Goal: Task Accomplishment & Management: Manage account settings

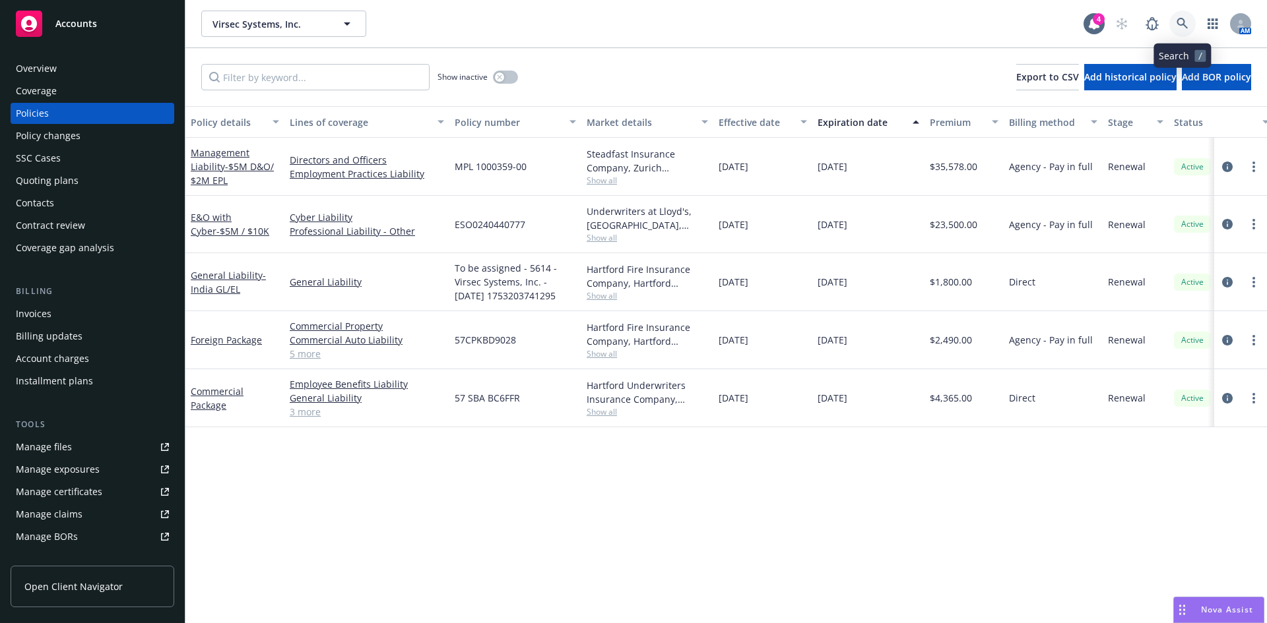
click at [1179, 22] on icon at bounding box center [1182, 24] width 12 height 12
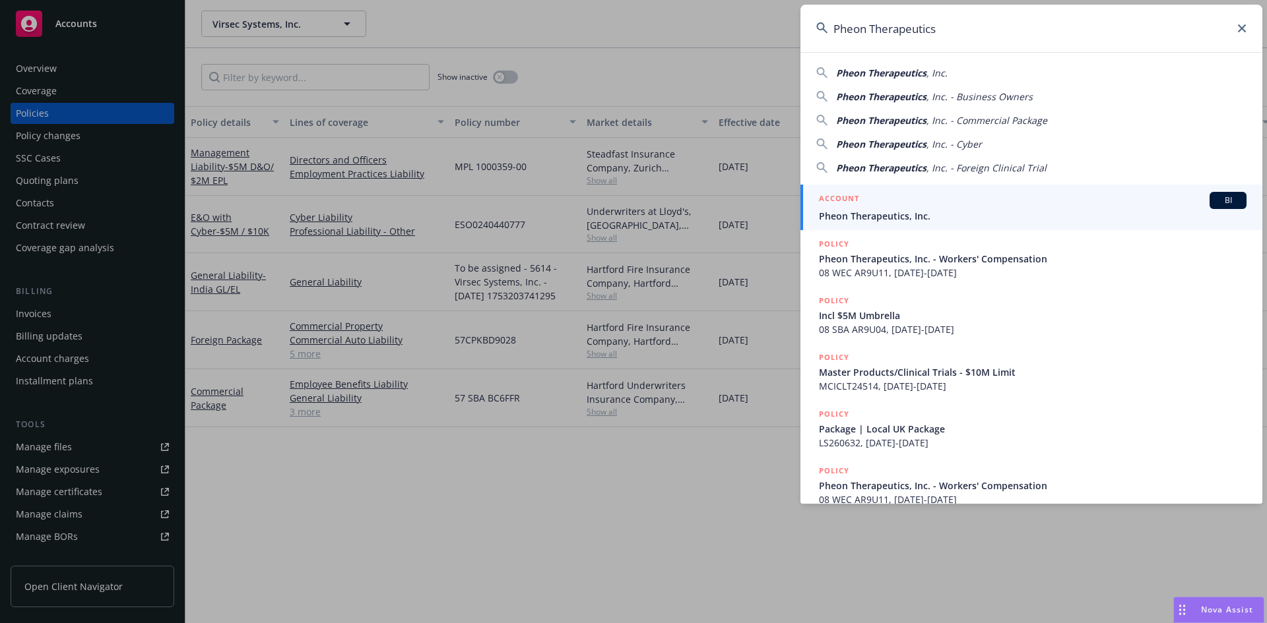
type input "Pheon Therapeutics"
click at [900, 208] on div "ACCOUNT BI" at bounding box center [1033, 200] width 428 height 17
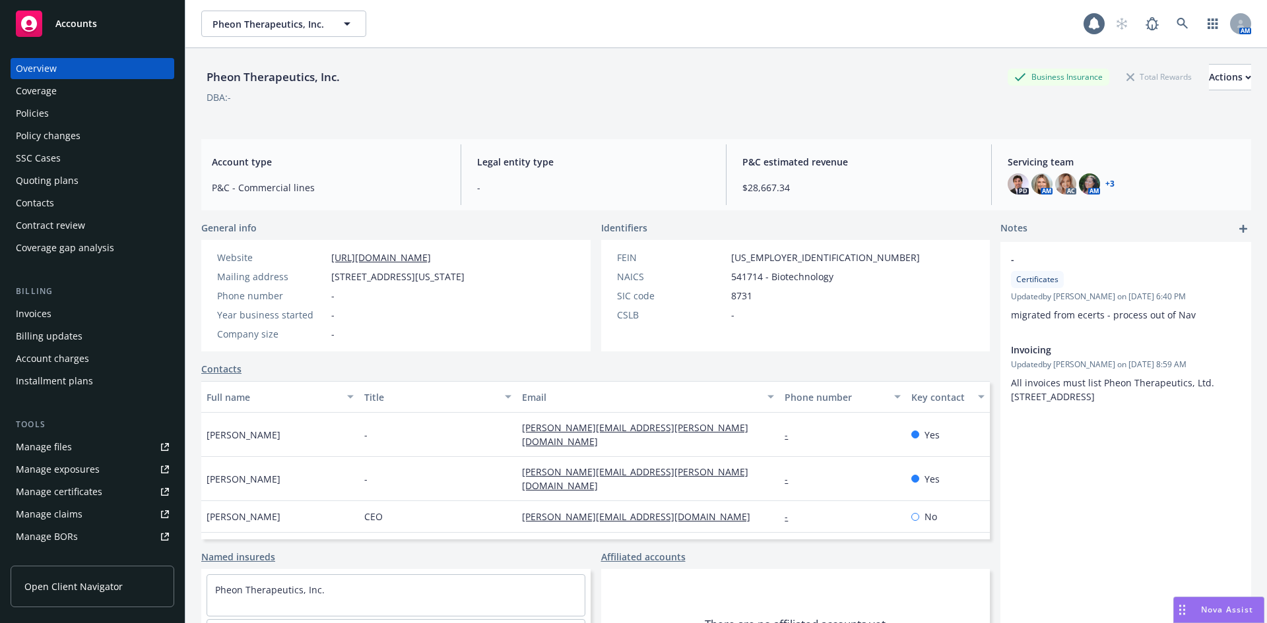
click at [35, 119] on div "Policies" at bounding box center [32, 113] width 33 height 21
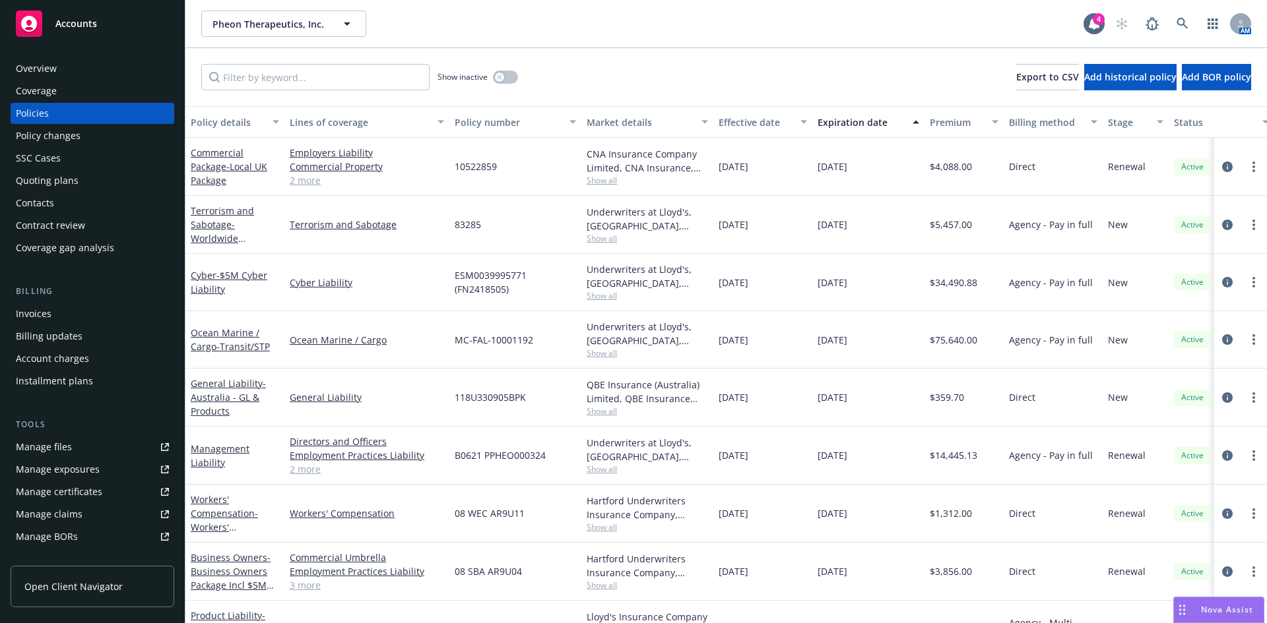
click at [75, 453] on link "Manage files" at bounding box center [93, 447] width 164 height 21
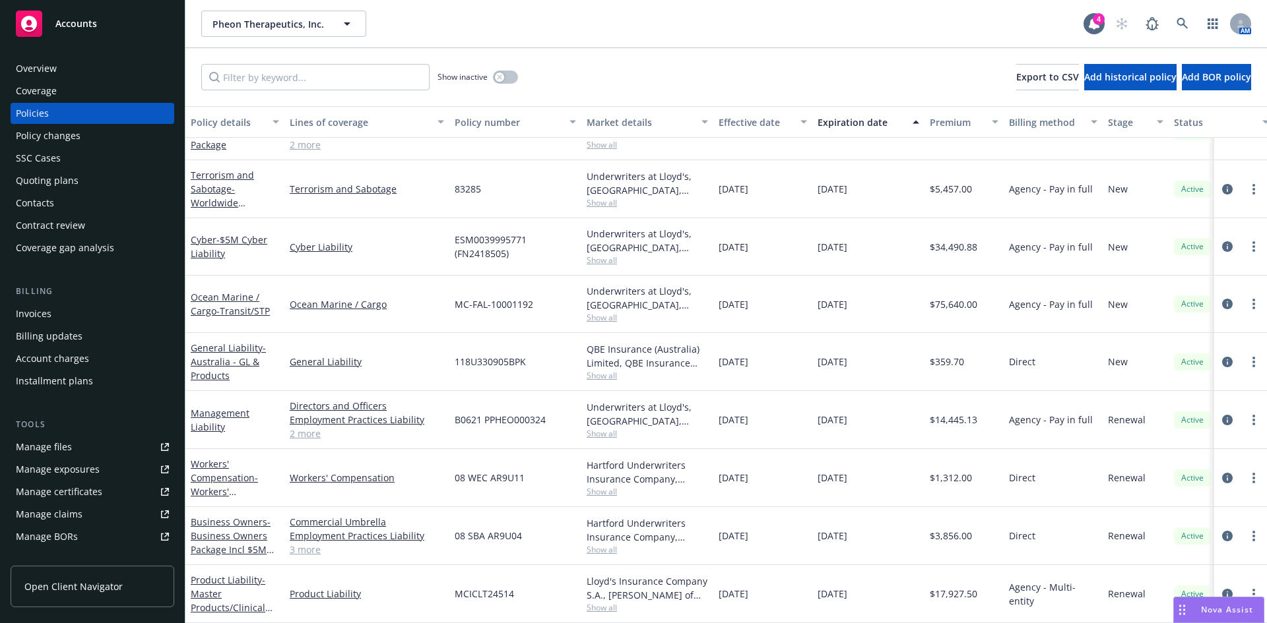
scroll to position [46, 0]
click at [208, 410] on div "Management Liability" at bounding box center [235, 420] width 88 height 28
click at [208, 420] on link "Management Liability" at bounding box center [220, 420] width 59 height 26
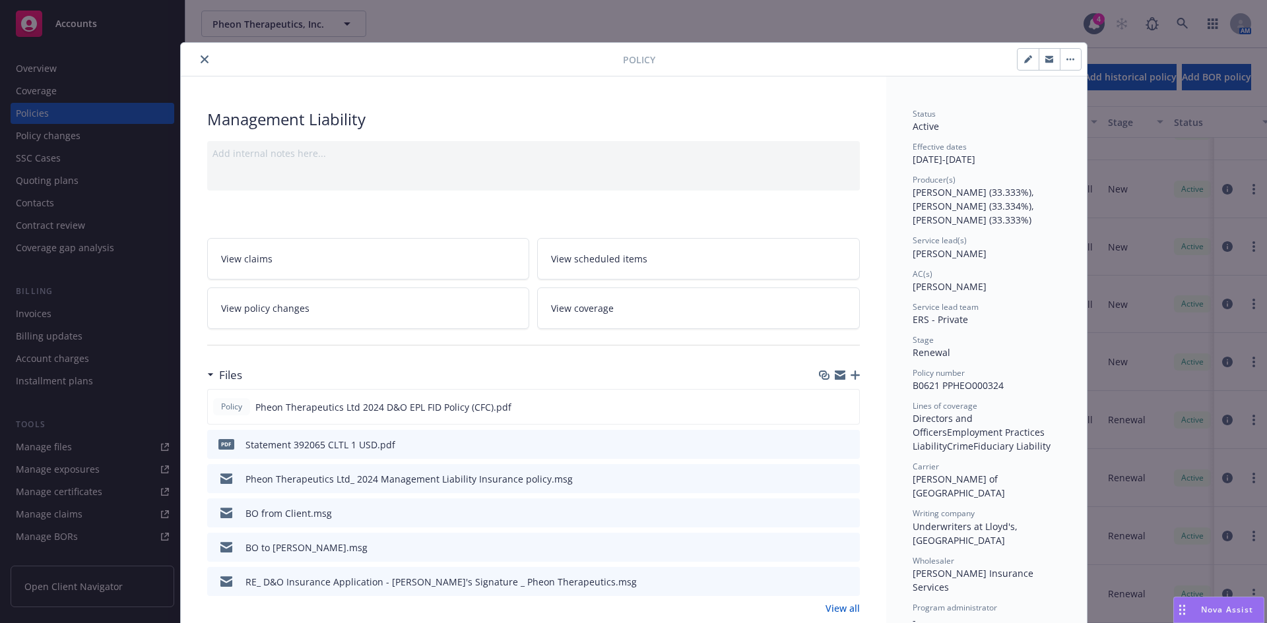
drag, startPoint x: 200, startPoint y: 59, endPoint x: 15, endPoint y: 61, distance: 184.7
click at [201, 59] on icon "close" at bounding box center [205, 59] width 8 height 8
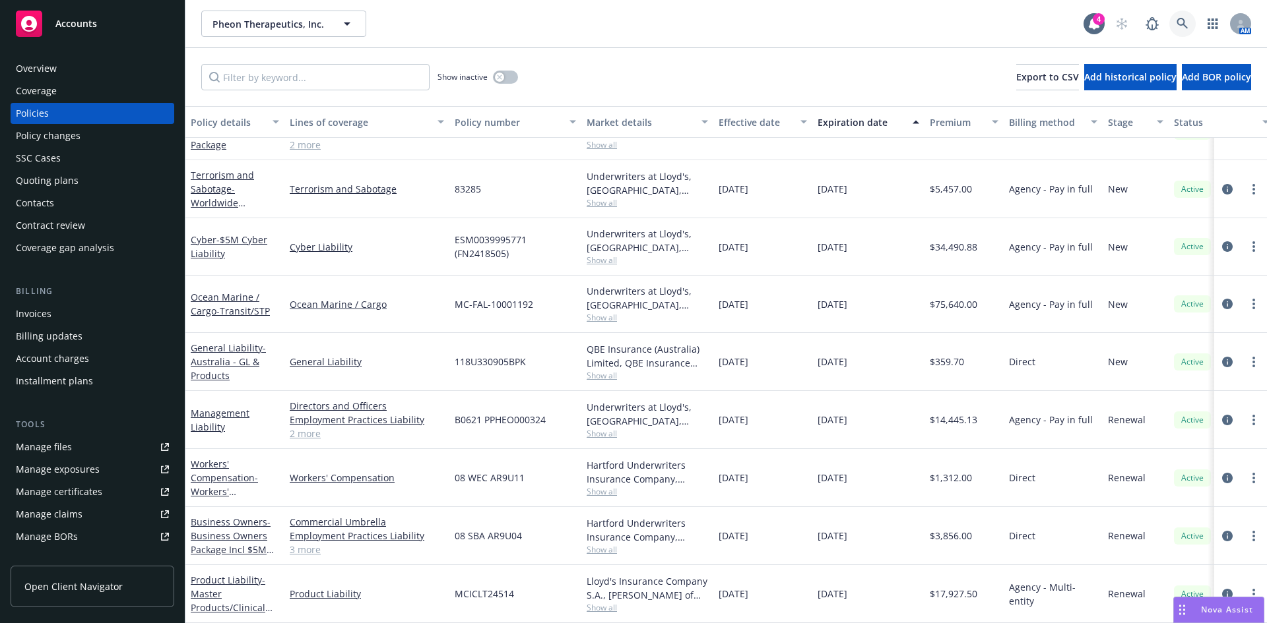
click at [1180, 23] on icon at bounding box center [1182, 24] width 12 height 12
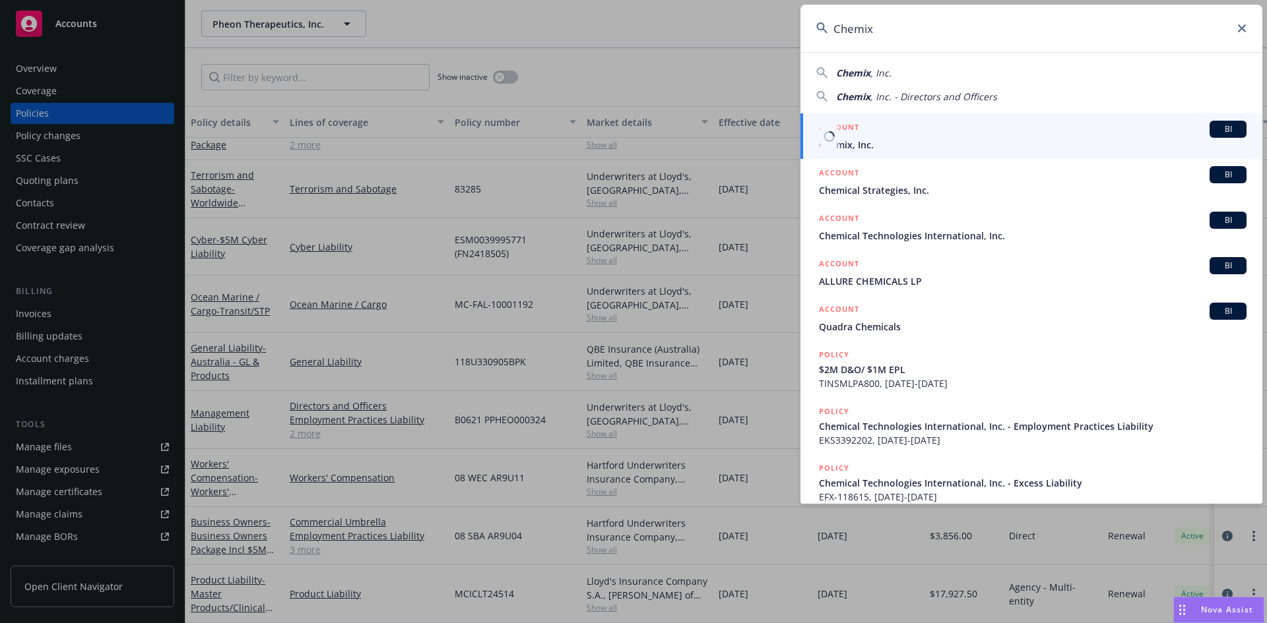
type input "Chemix"
click at [890, 136] on div "ACCOUNT BI" at bounding box center [1033, 129] width 428 height 17
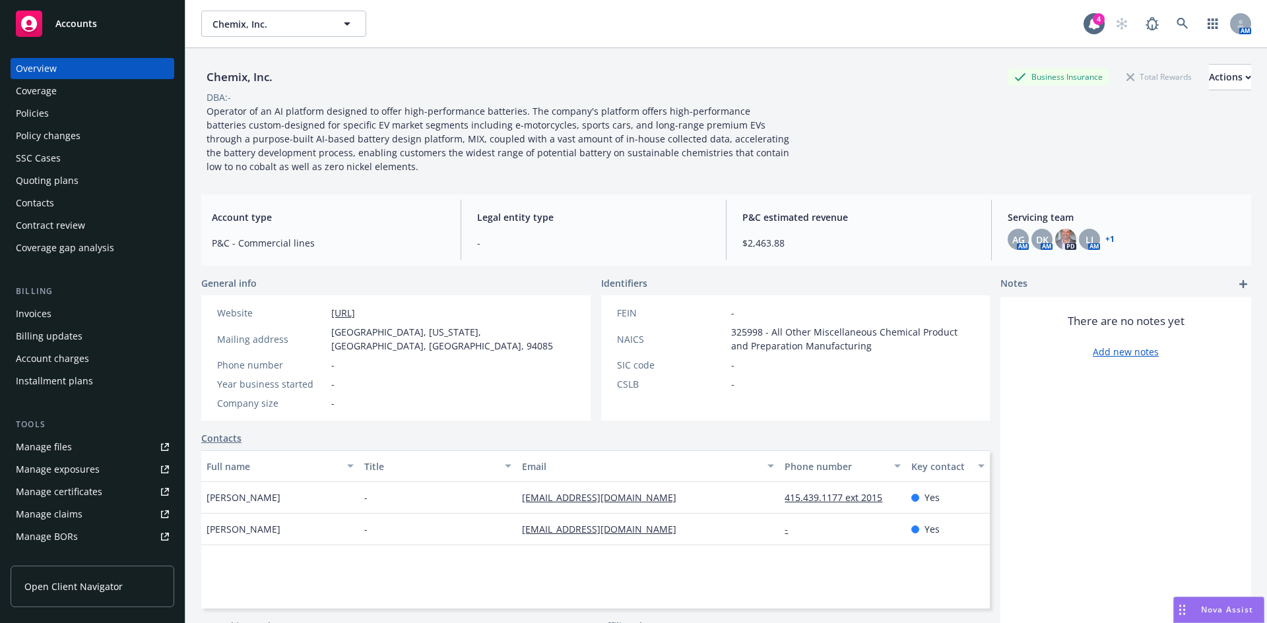
click at [47, 114] on div "Policies" at bounding box center [32, 113] width 33 height 21
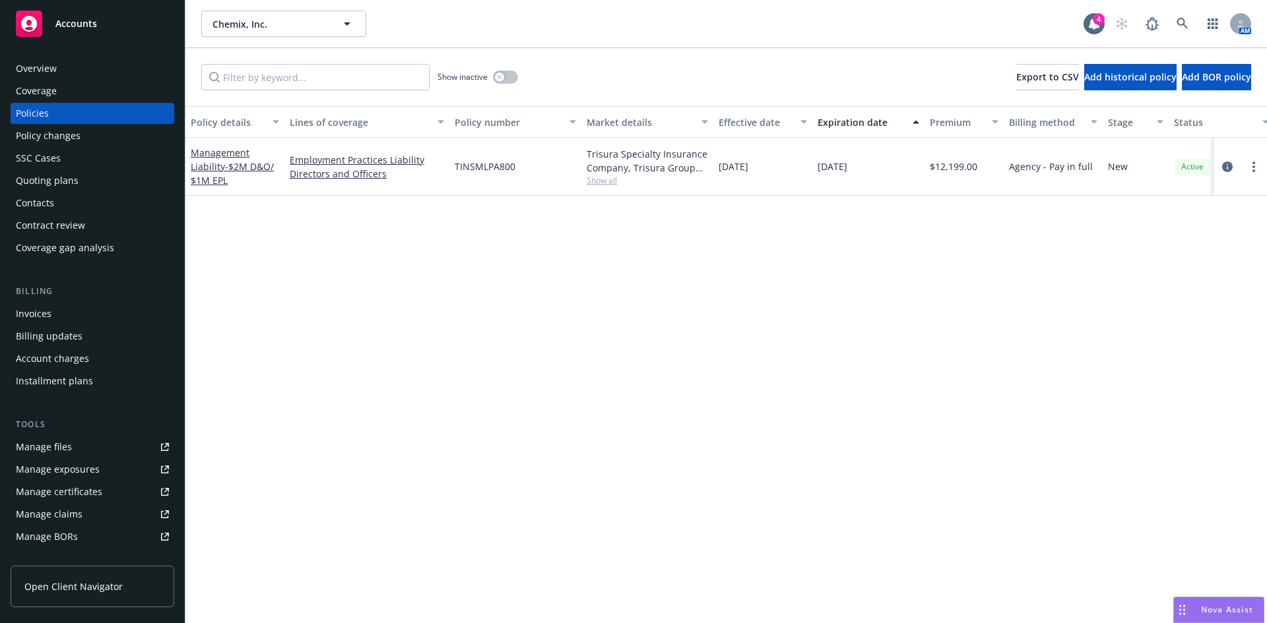
click at [53, 176] on div "Quoting plans" at bounding box center [47, 180] width 63 height 21
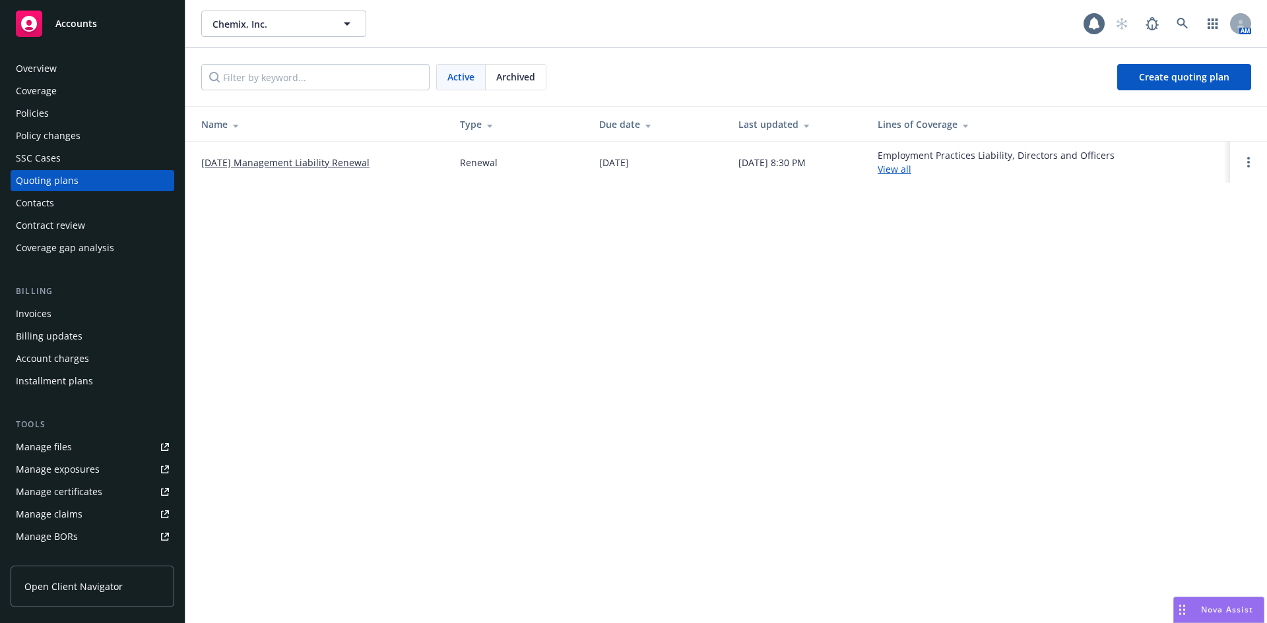
click at [267, 157] on link "[DATE] Management Liability Renewal" at bounding box center [285, 163] width 168 height 14
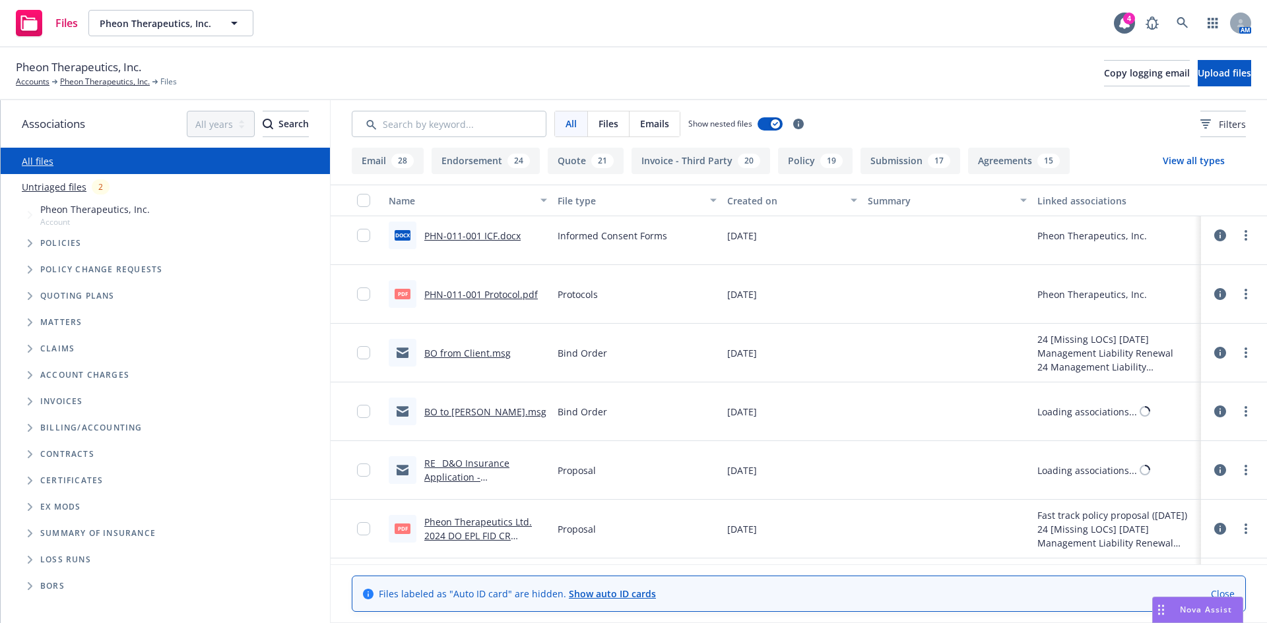
scroll to position [5025, 0]
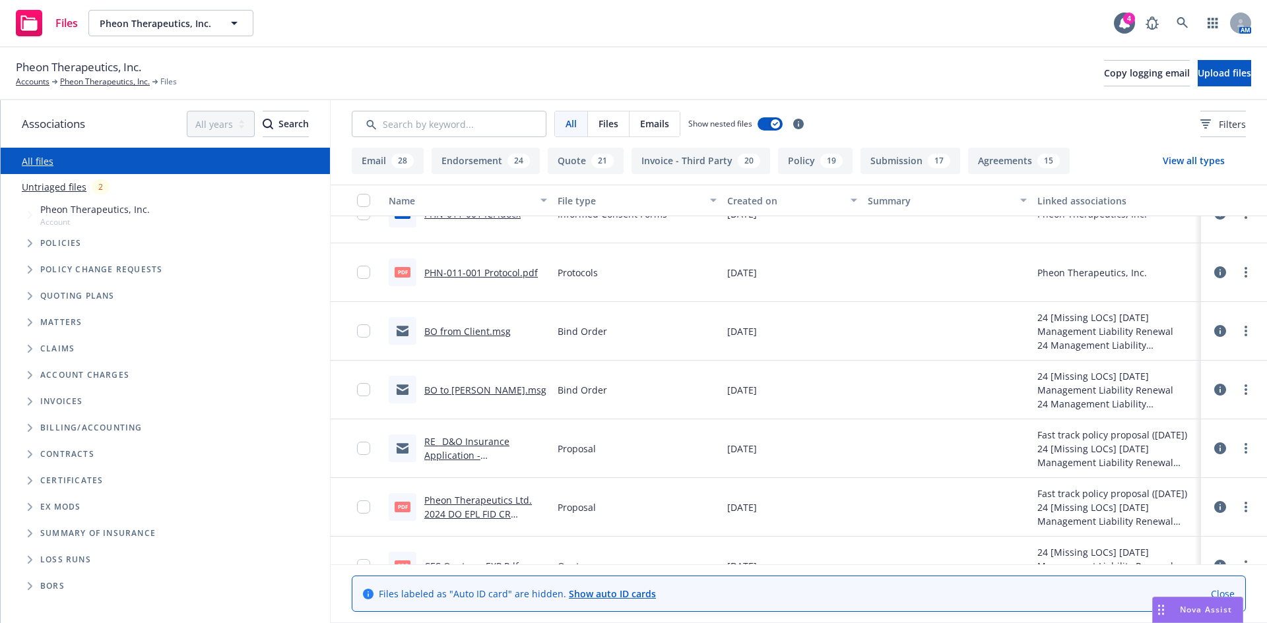
click at [455, 391] on link "BO to Miller.msg" at bounding box center [485, 390] width 122 height 13
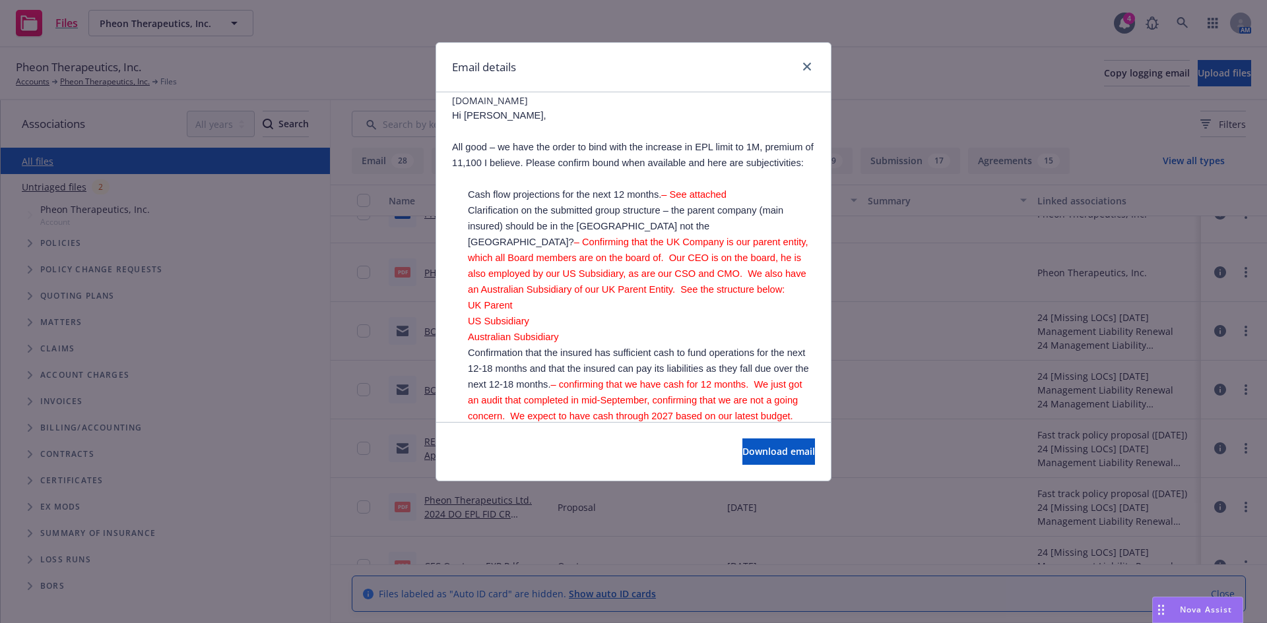
scroll to position [172, 0]
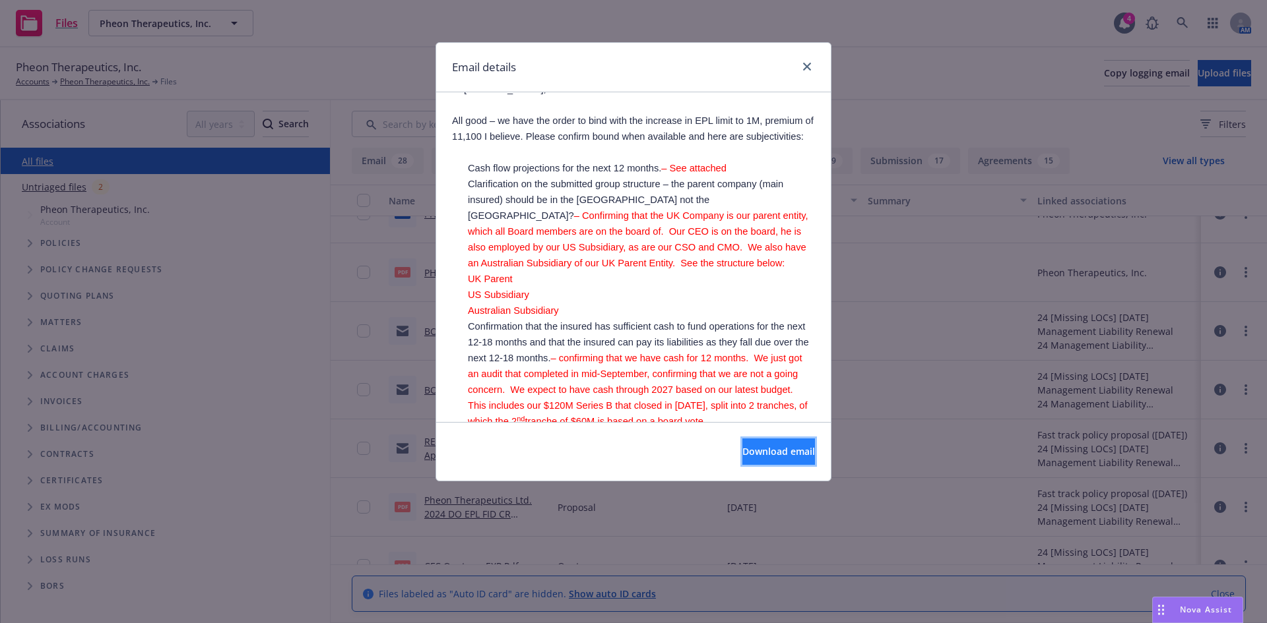
click at [800, 443] on button "Download email" at bounding box center [778, 452] width 73 height 26
click at [806, 71] on link "close" at bounding box center [807, 67] width 16 height 16
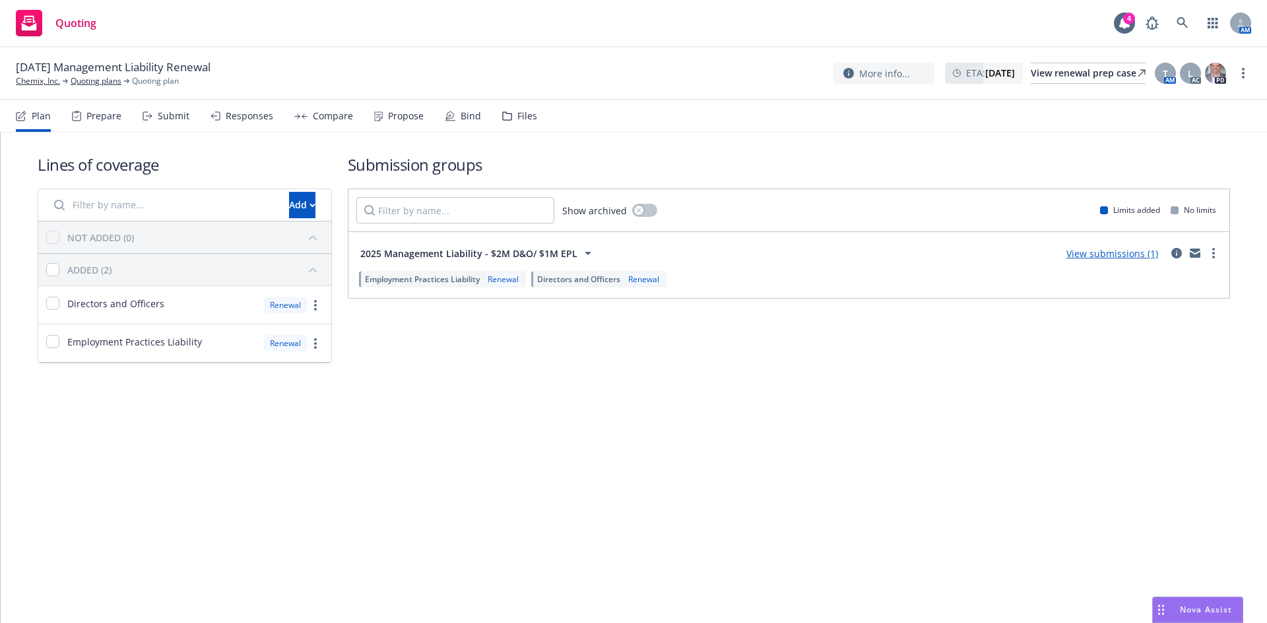
click at [511, 118] on div "Files" at bounding box center [519, 116] width 35 height 32
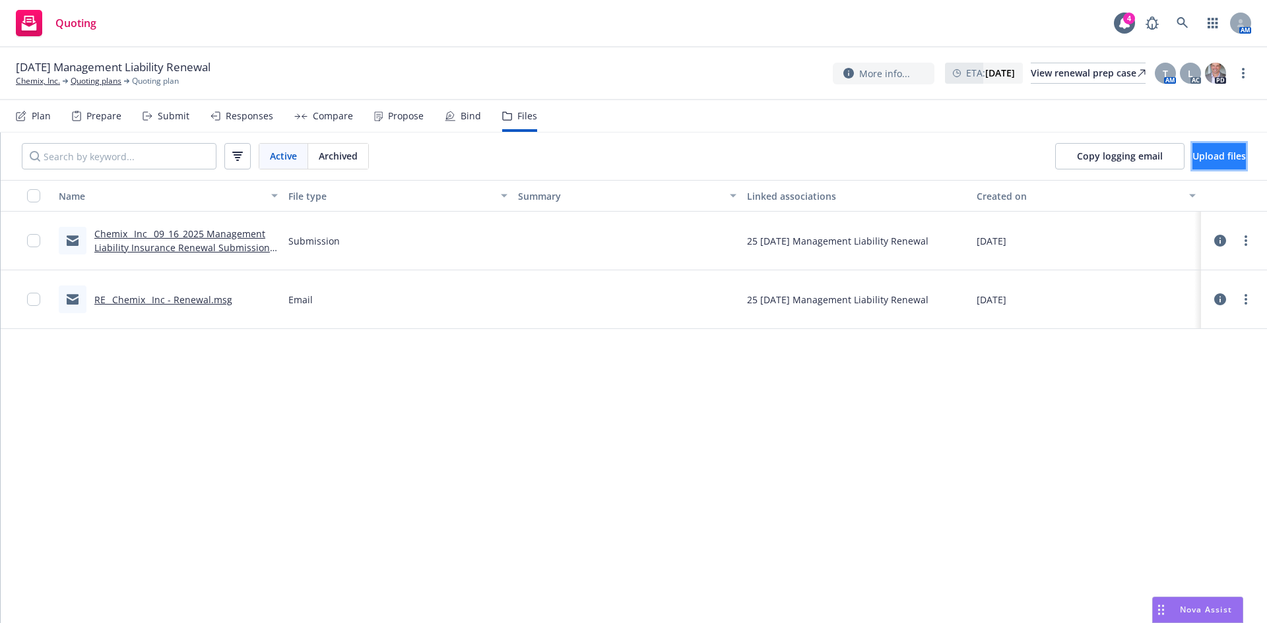
click at [1192, 157] on button "Upload files" at bounding box center [1218, 156] width 53 height 26
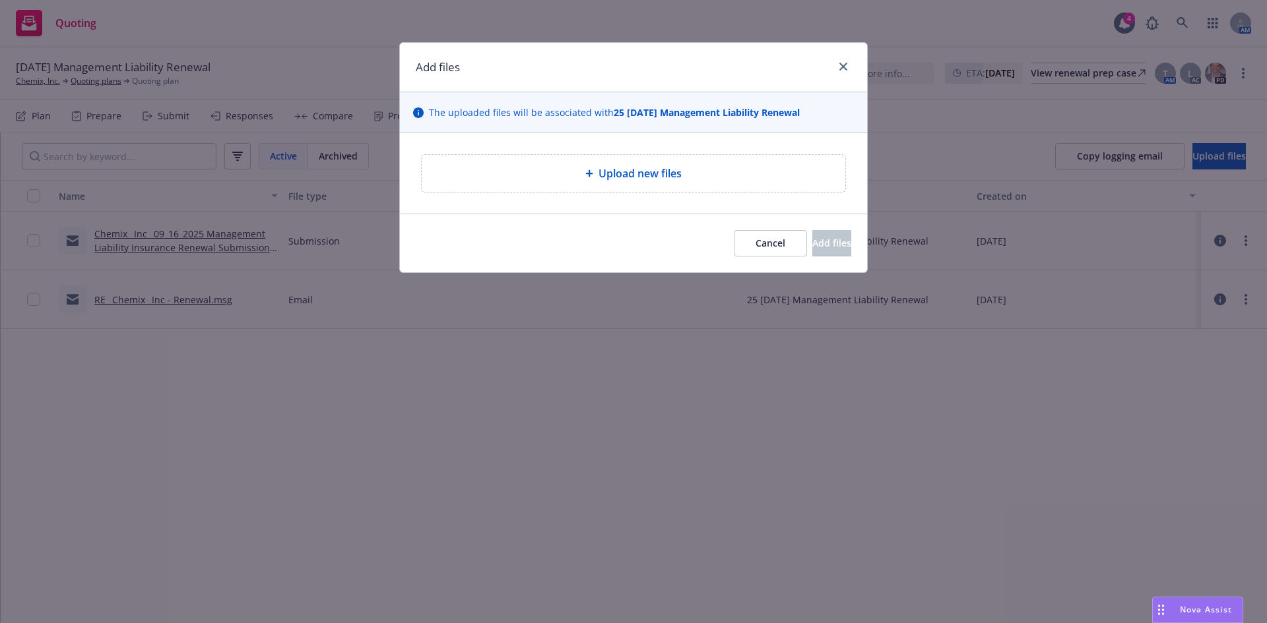
click at [668, 179] on span "Upload new files" at bounding box center [639, 174] width 83 height 16
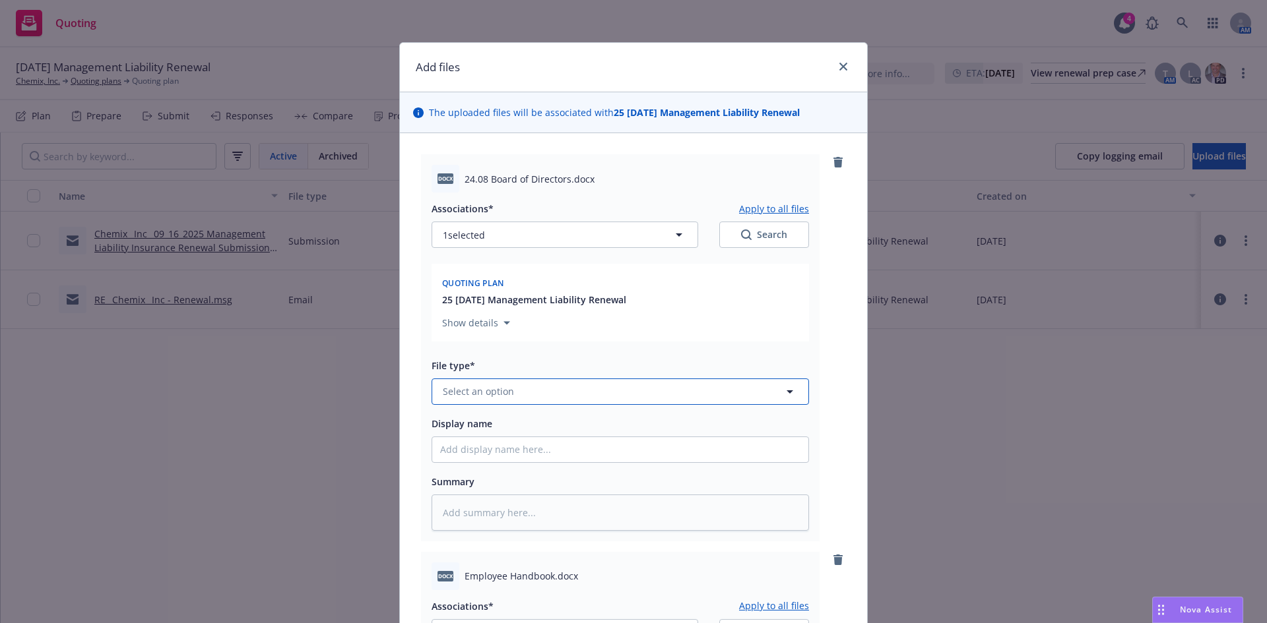
click at [464, 391] on span "Select an option" at bounding box center [478, 392] width 71 height 14
type input "other"
click at [497, 356] on div "Other" at bounding box center [620, 355] width 360 height 19
click at [459, 453] on input "Display name" at bounding box center [620, 449] width 376 height 25
type textarea "x"
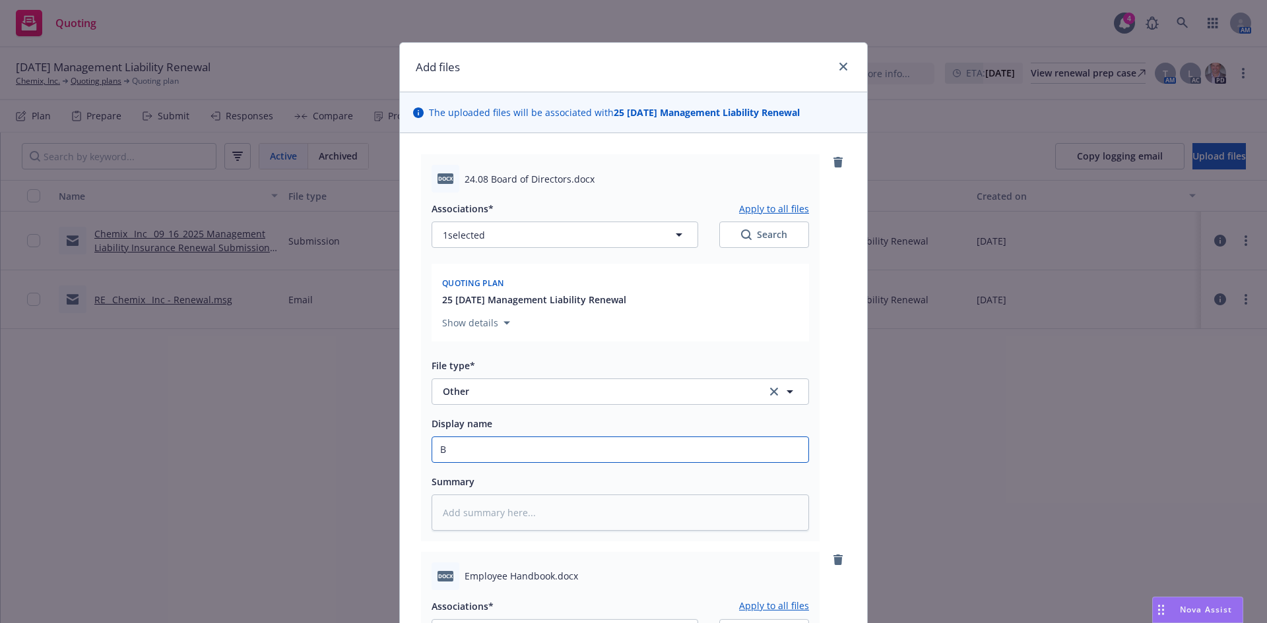
type input "BO"
type textarea "x"
type input "BOD"
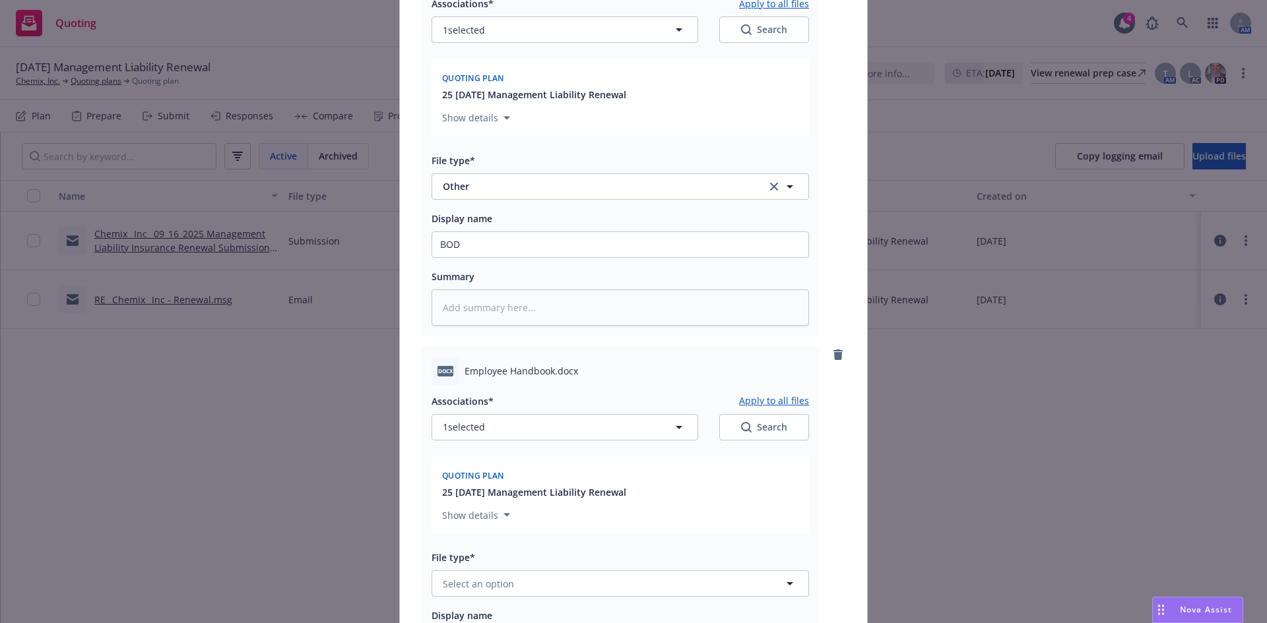
scroll to position [213, 0]
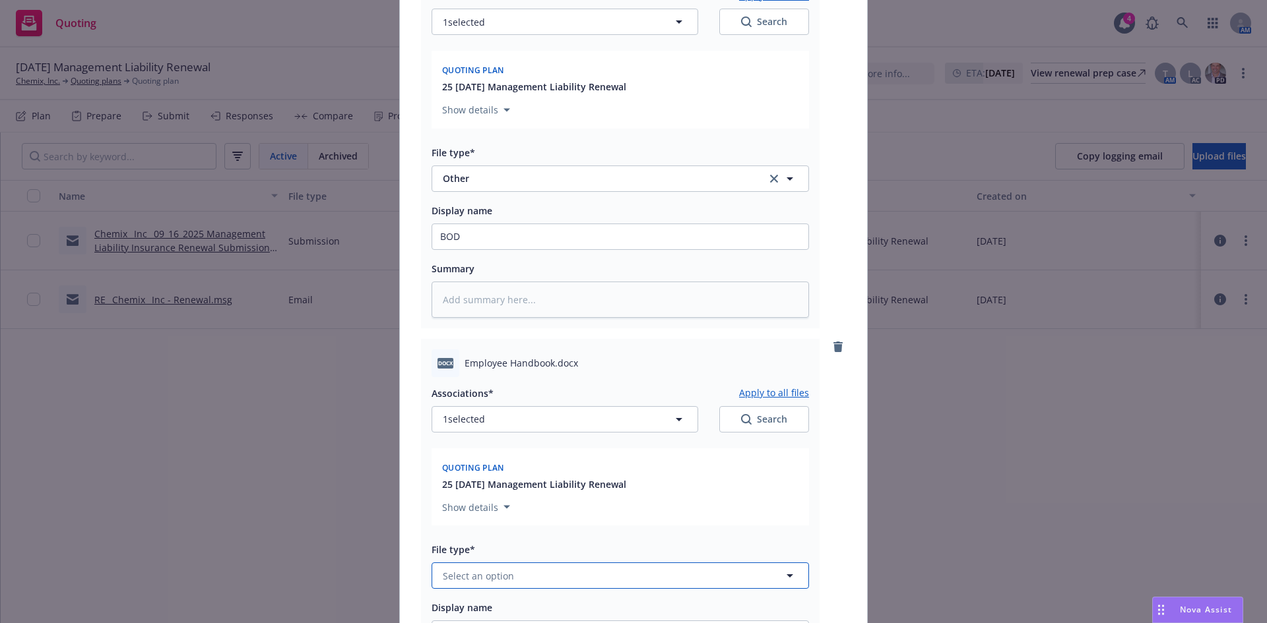
click at [513, 564] on button "Select an option" at bounding box center [619, 576] width 377 height 26
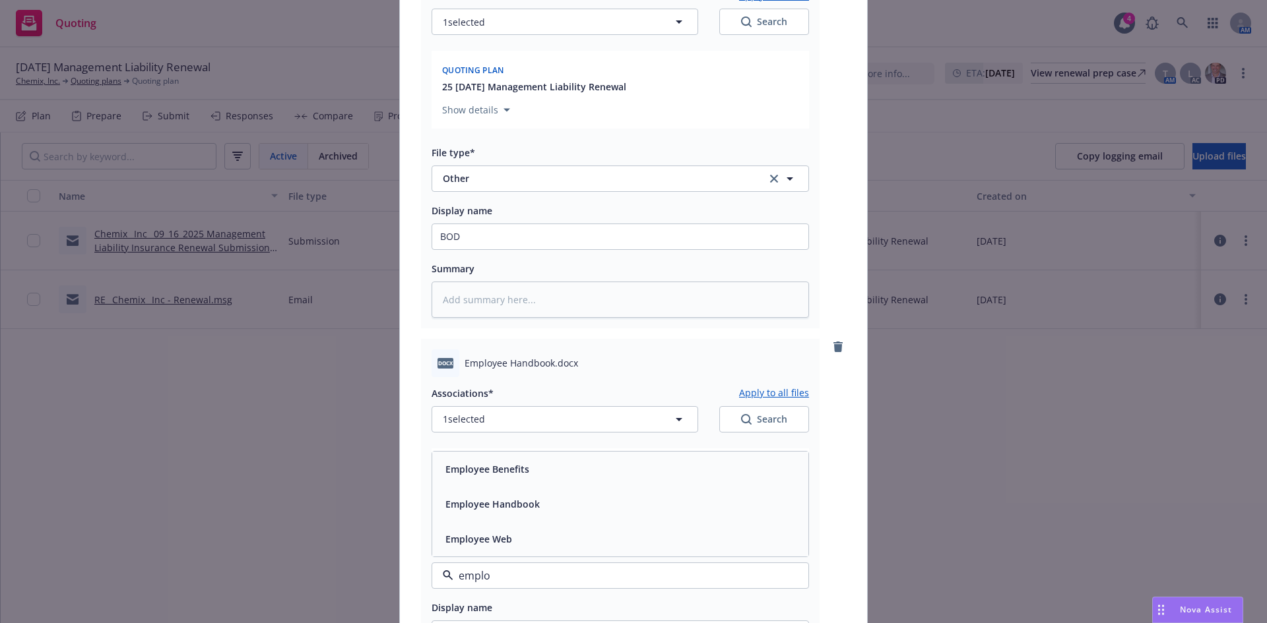
type input "employ"
click at [499, 488] on div "Employee Handbook" at bounding box center [620, 504] width 376 height 35
type textarea "x"
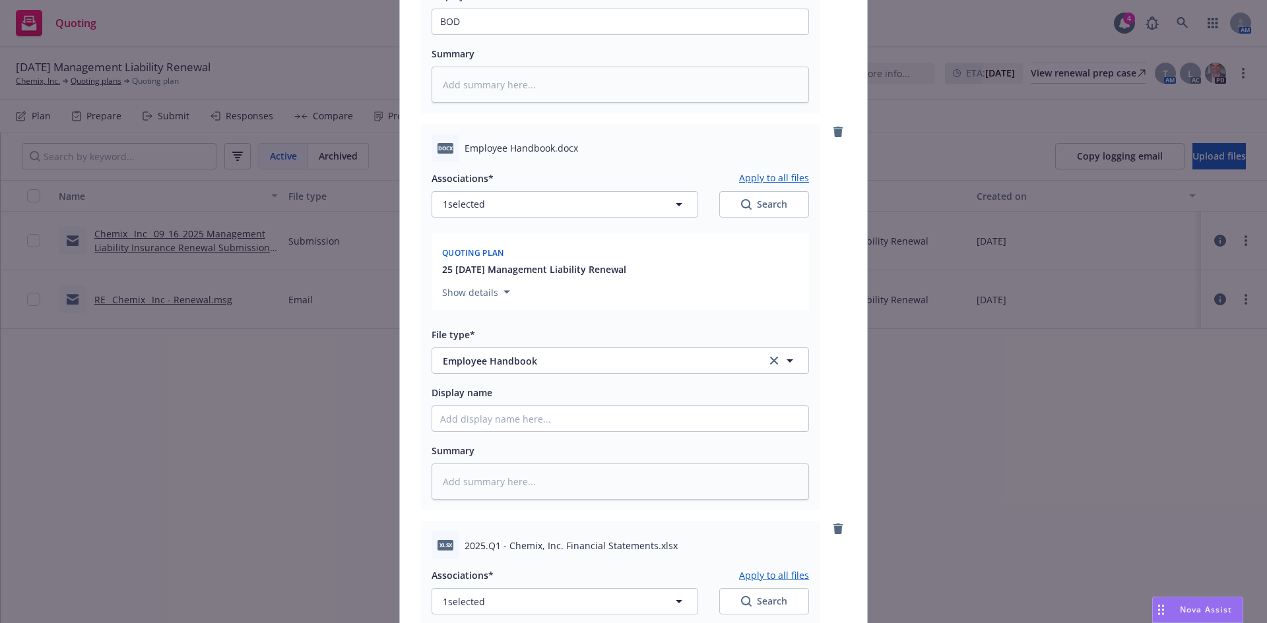
scroll to position [534, 0]
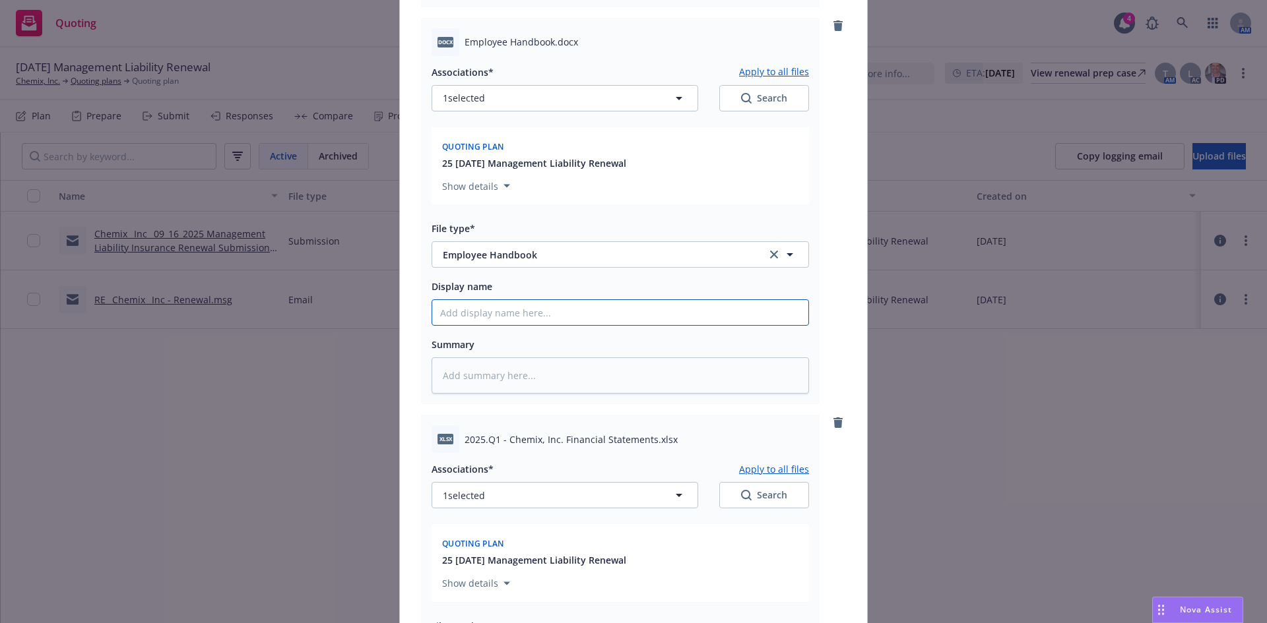
type input "E"
type textarea "x"
type input "Em"
type textarea "x"
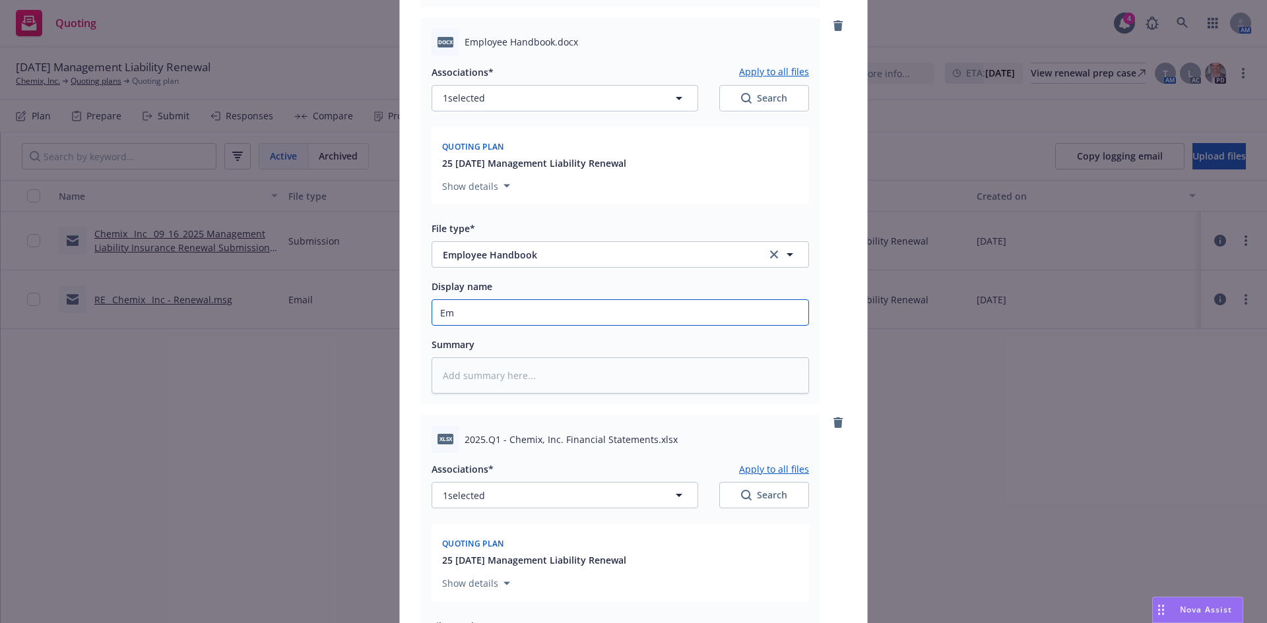
type input "Emp"
type textarea "x"
type input "Empl"
type textarea "x"
type input "Emplo"
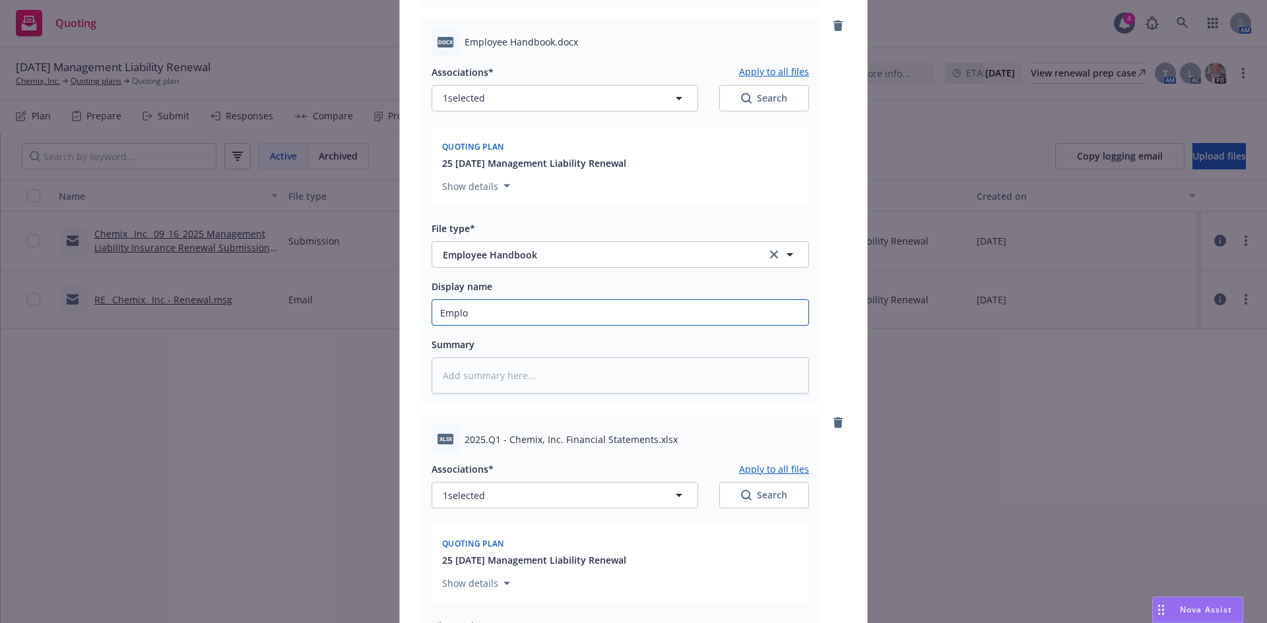
type textarea "x"
type input "Employ"
type textarea "x"
type input "Employe"
type textarea "x"
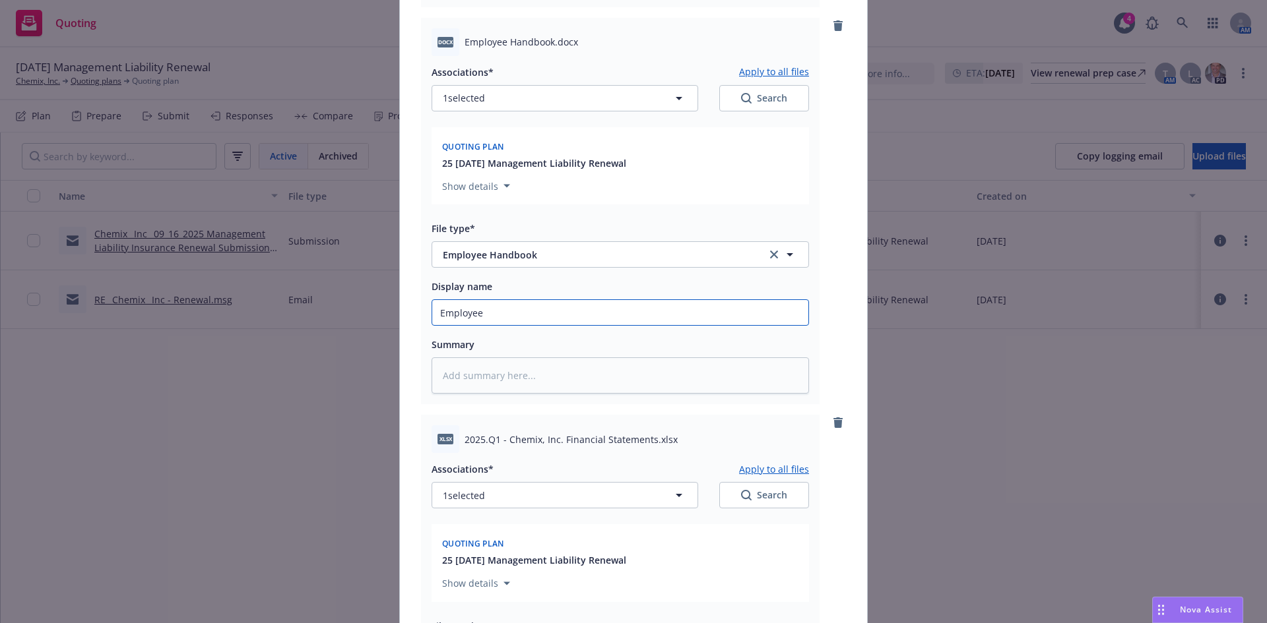
type input "Employee"
type textarea "x"
type input "Employee Handbook"
type textarea "x"
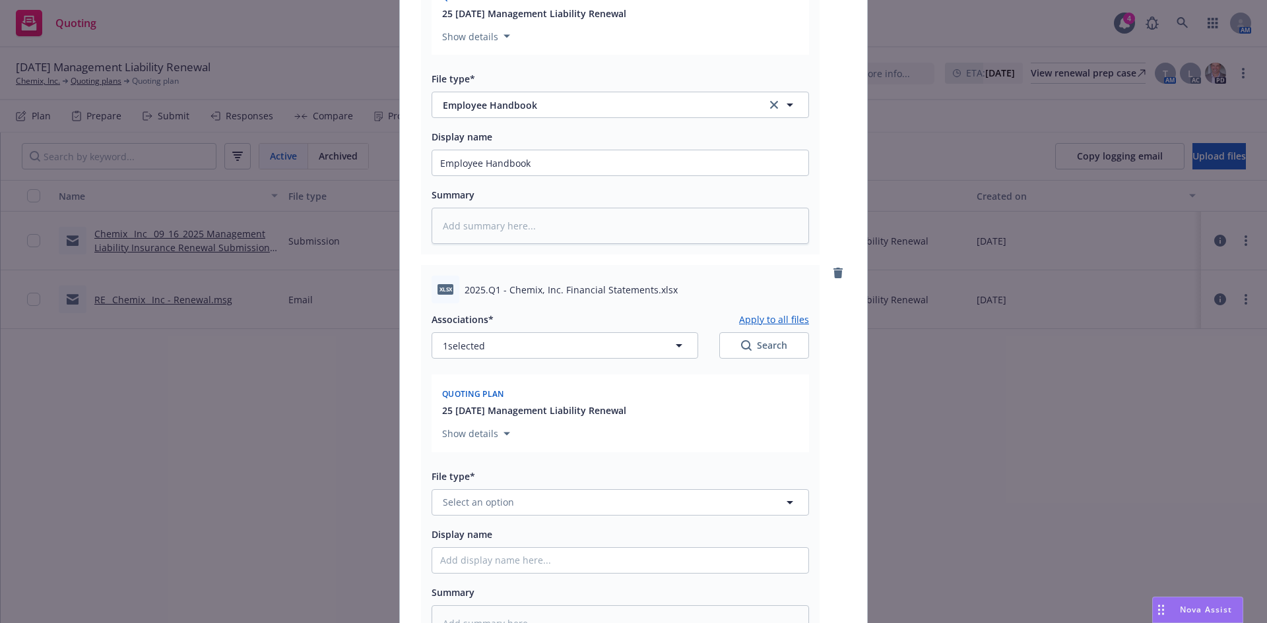
scroll to position [702, 0]
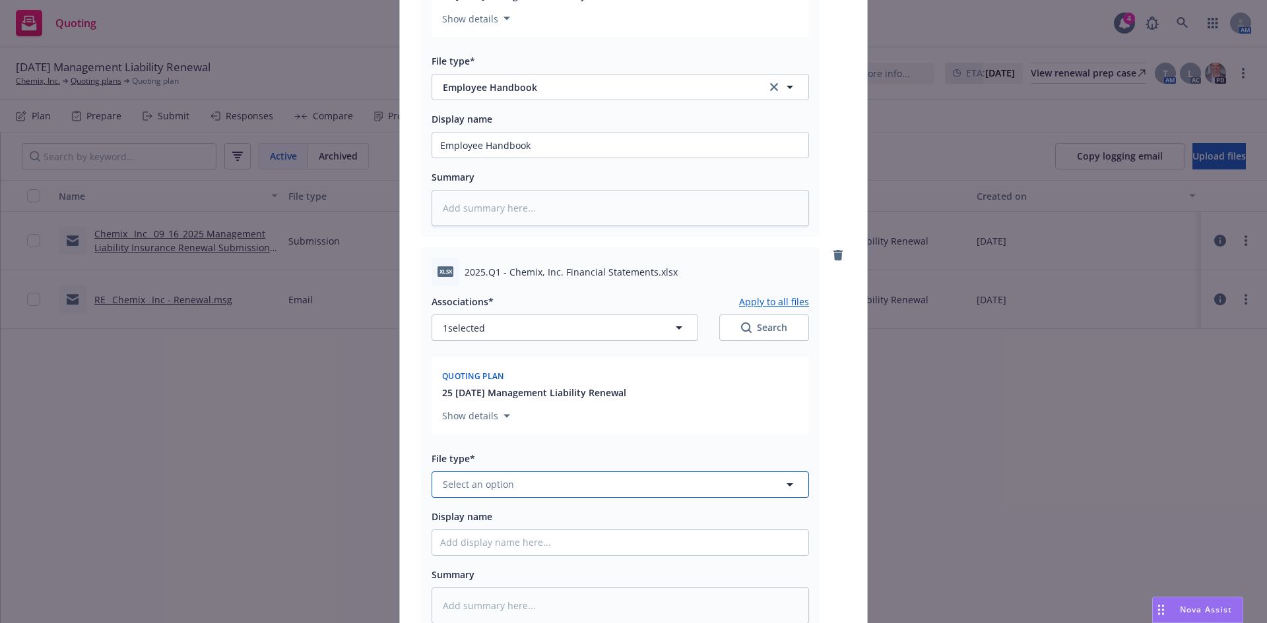
click at [511, 483] on button "Select an option" at bounding box center [619, 485] width 377 height 26
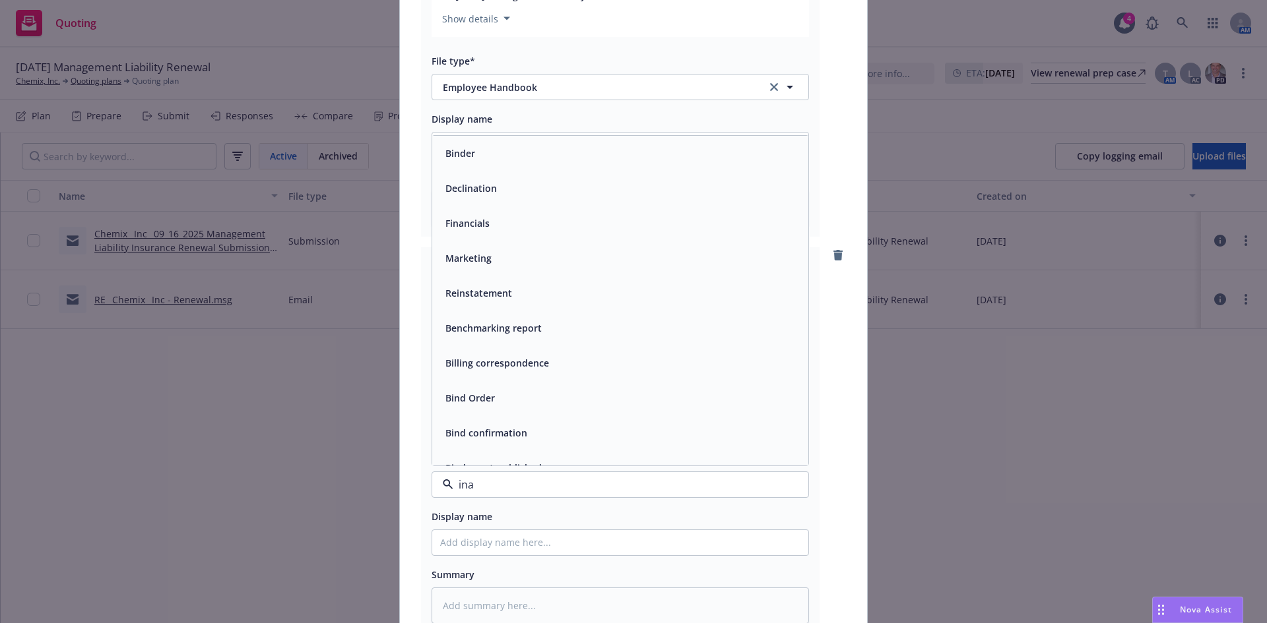
type input "inan"
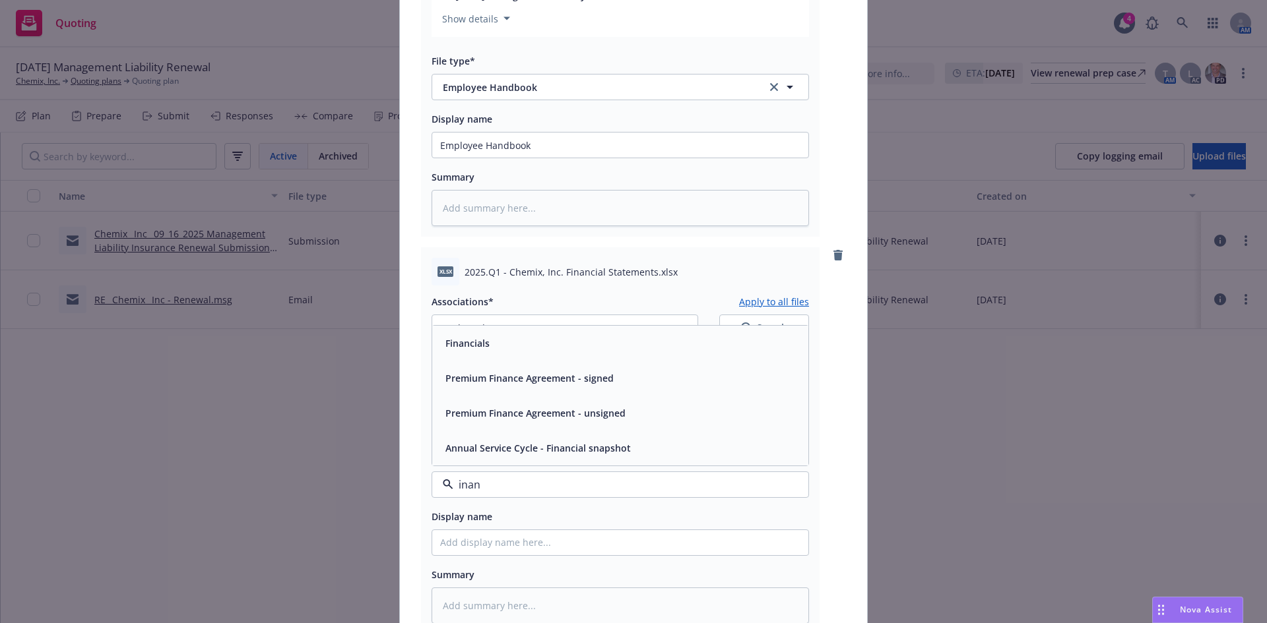
click at [505, 348] on div "Financials" at bounding box center [620, 343] width 360 height 19
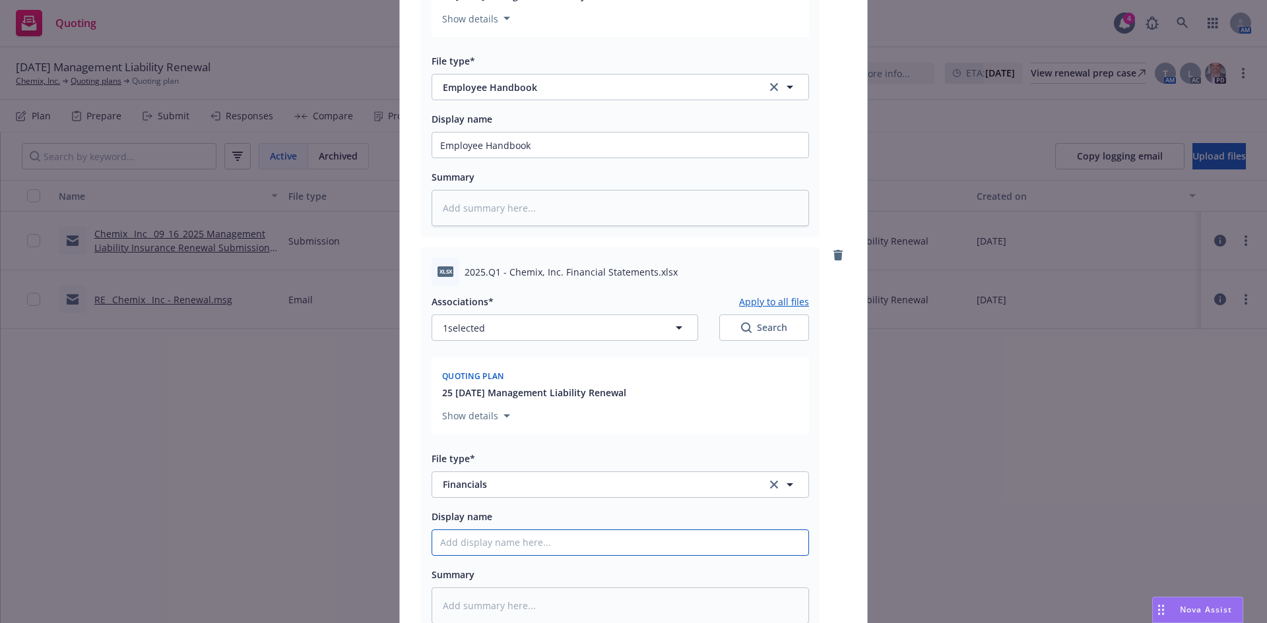
type textarea "x"
type input "Q"
type textarea "x"
type input "Q1"
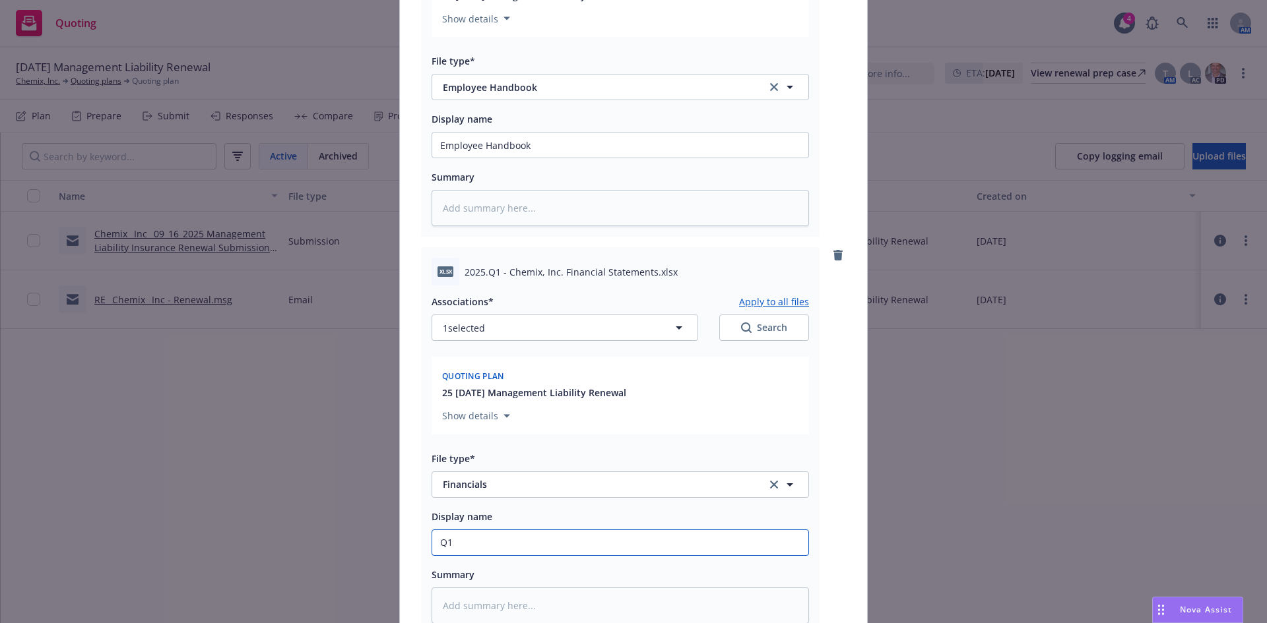
type textarea "x"
type input "Q1"
type textarea "x"
type input "Q1 2"
type textarea "x"
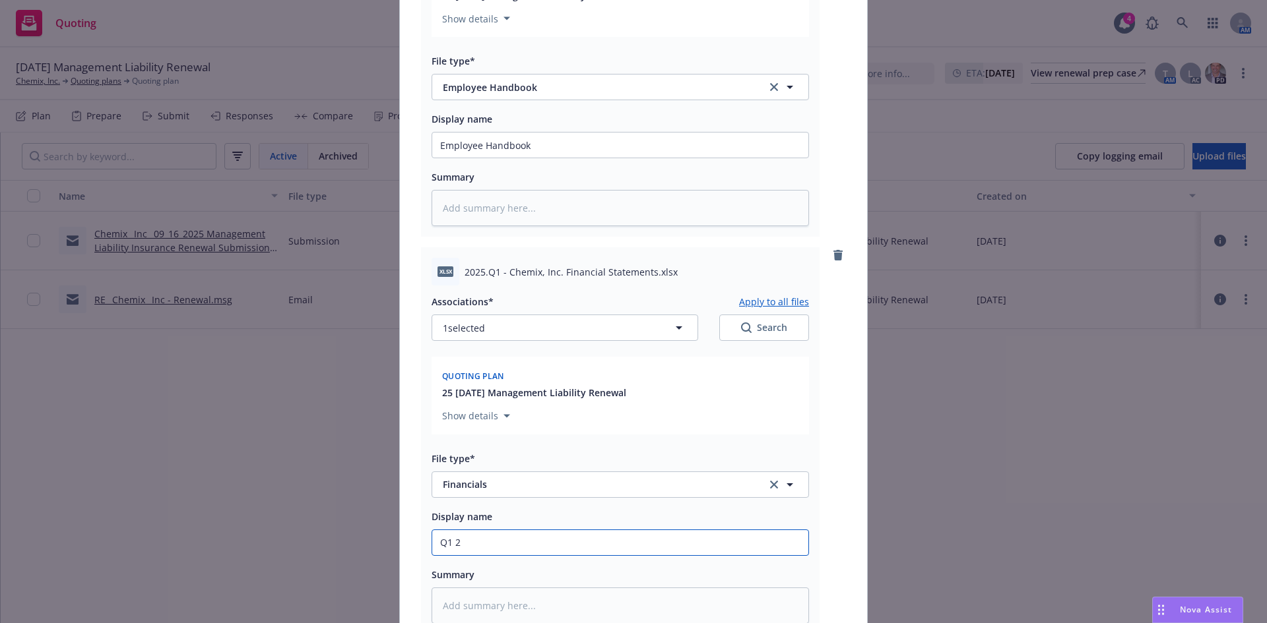
type input "Q1 20"
type textarea "x"
type input "Q1 202"
type textarea "x"
type input "Q1 2025"
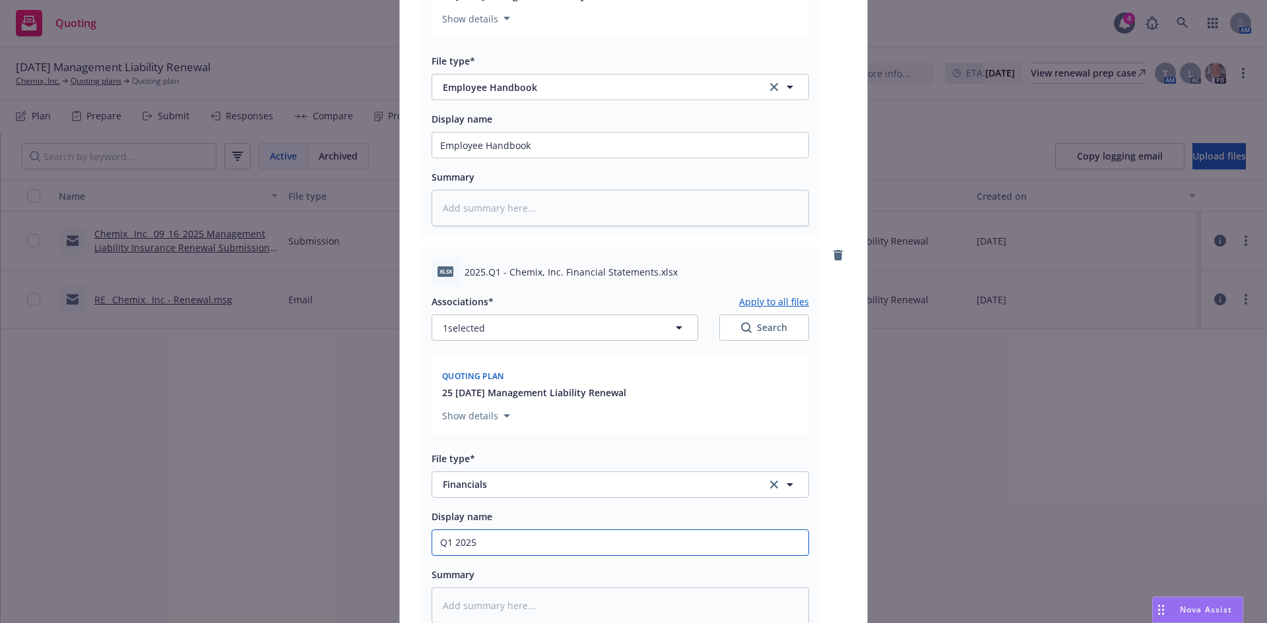
type textarea "x"
type input "Q1 2025"
type textarea "x"
type input "Q1 2025 F"
type textarea "x"
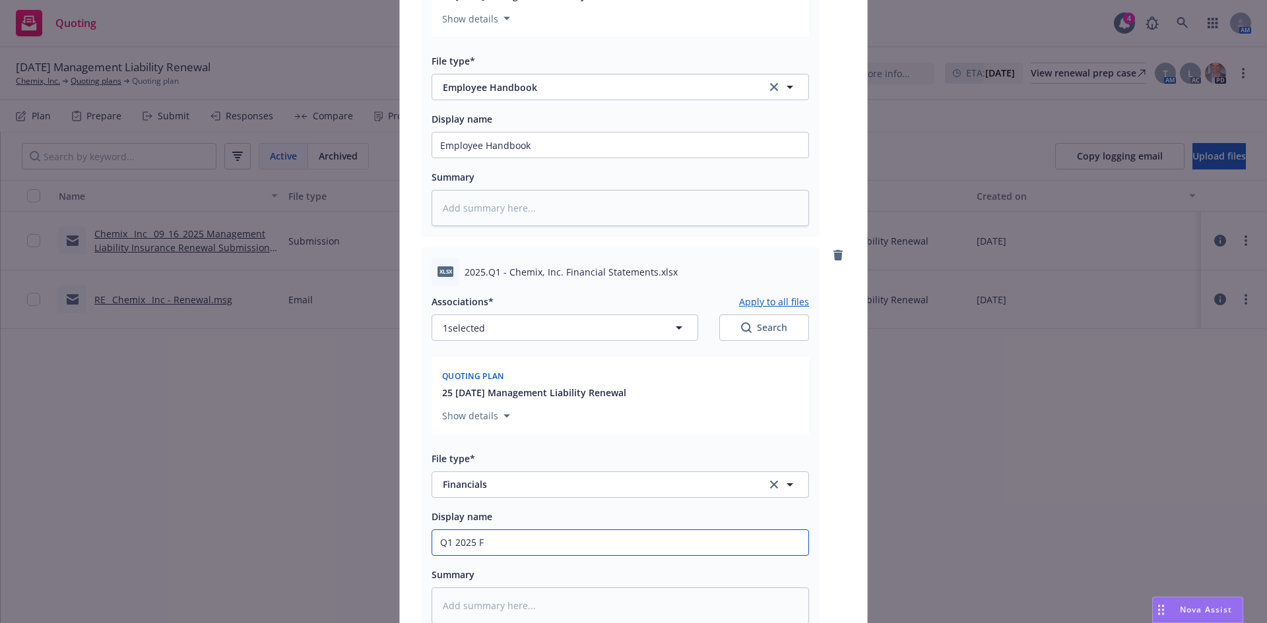
type input "Q1 2025 Fi"
type textarea "x"
type input "Q1 2025 Fin"
type textarea "x"
type input "Q1 2025 [PERSON_NAME]"
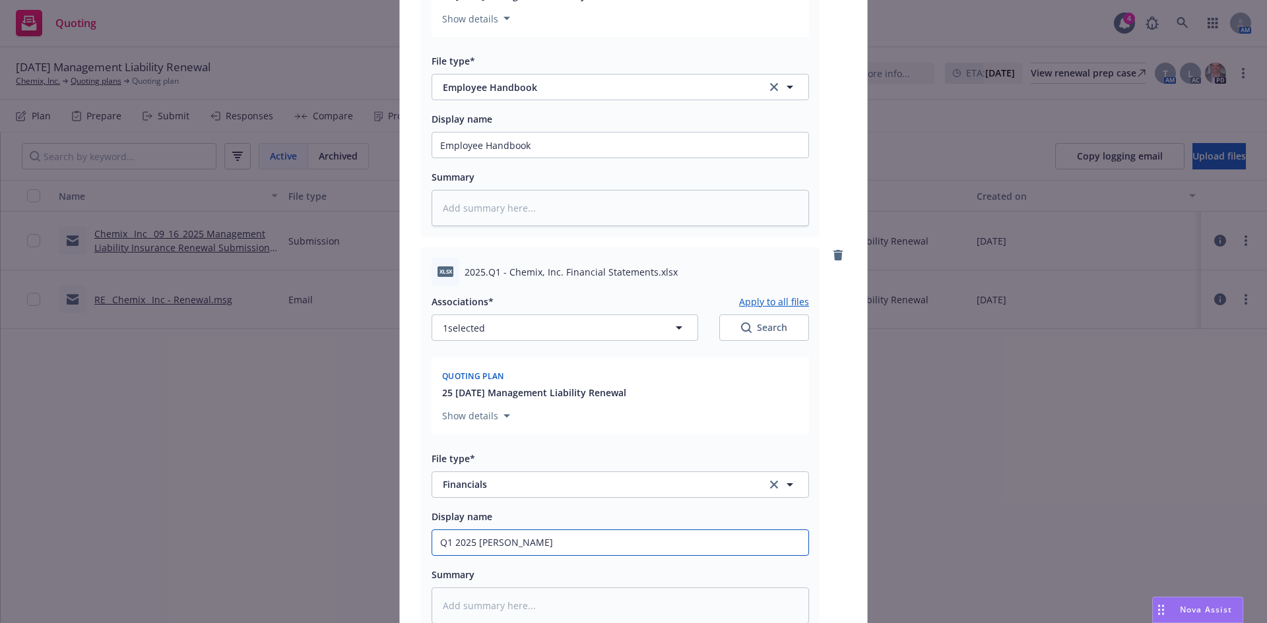
type textarea "x"
type input "Q1 2025 Financi"
type textarea "x"
type input "Q1 2025 Financia"
type textarea "x"
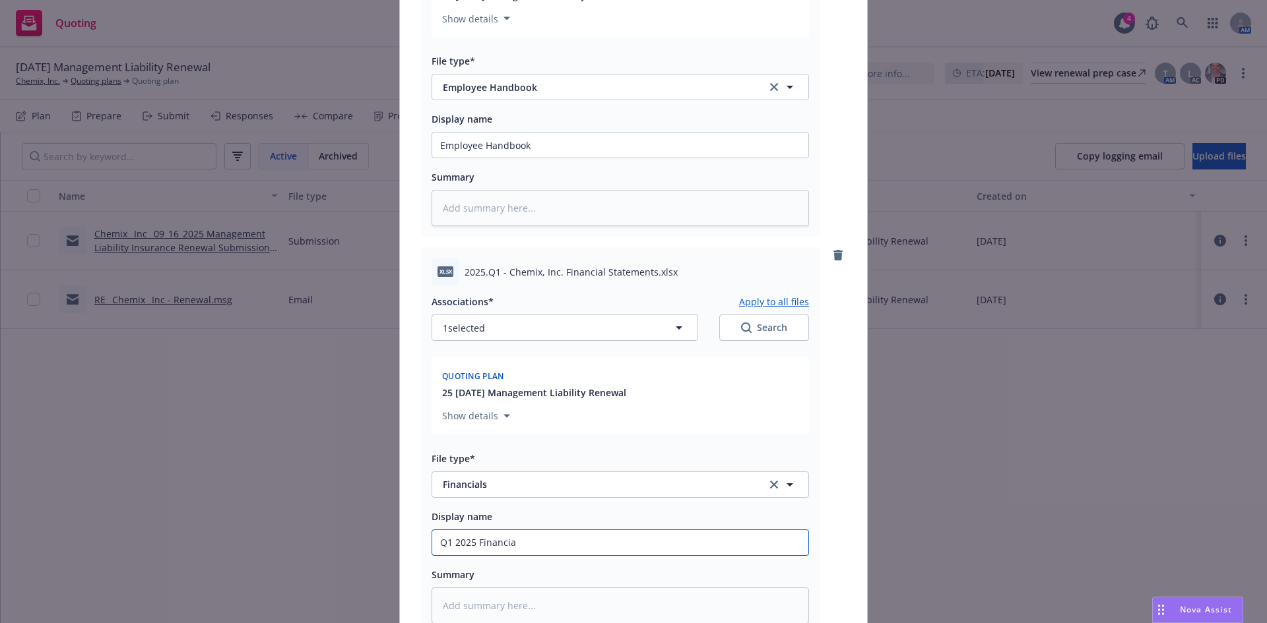
type input "Q1 2025 Financial"
type textarea "x"
type input "Q1 2025 Financials"
type textarea "x"
type input "Q1 2025 Financials"
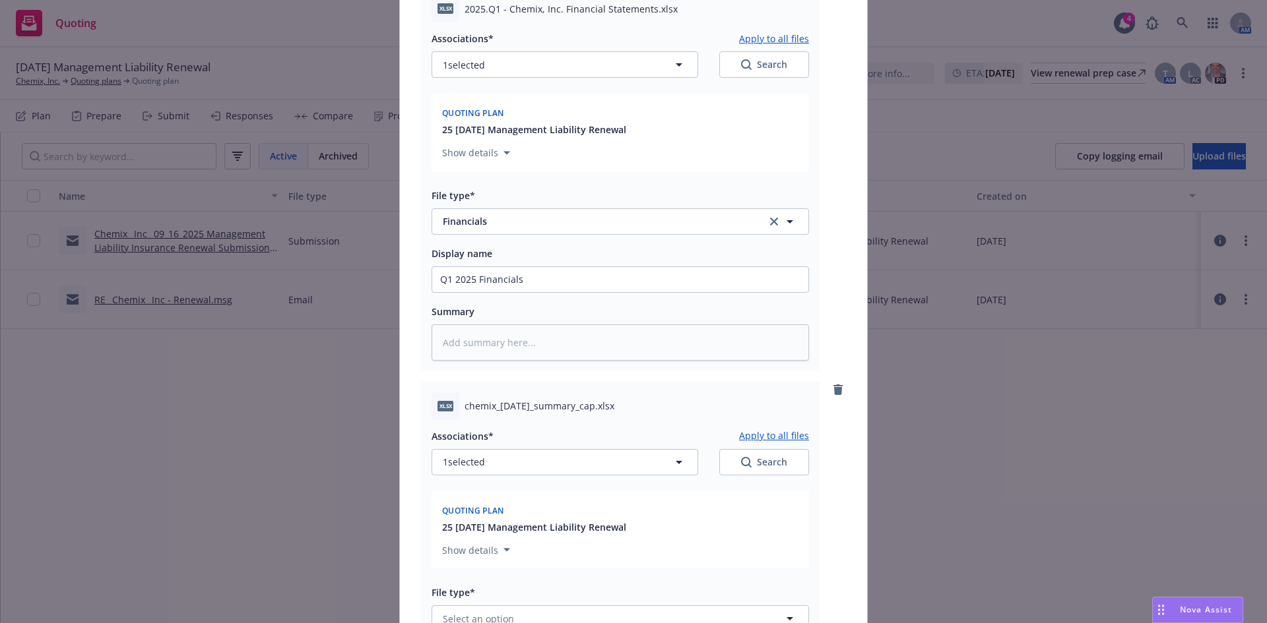
scroll to position [983, 0]
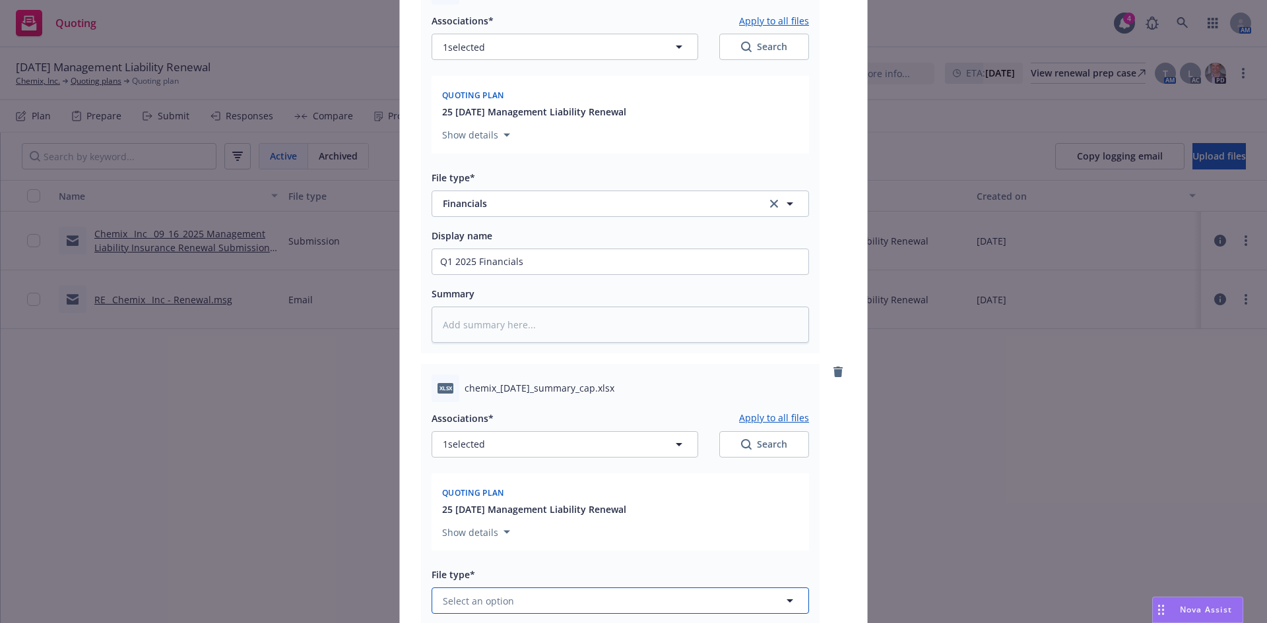
click at [497, 592] on button "Select an option" at bounding box center [619, 601] width 377 height 26
type input "cap table"
click at [538, 565] on div "Cap Table" at bounding box center [620, 564] width 360 height 19
type textarea "x"
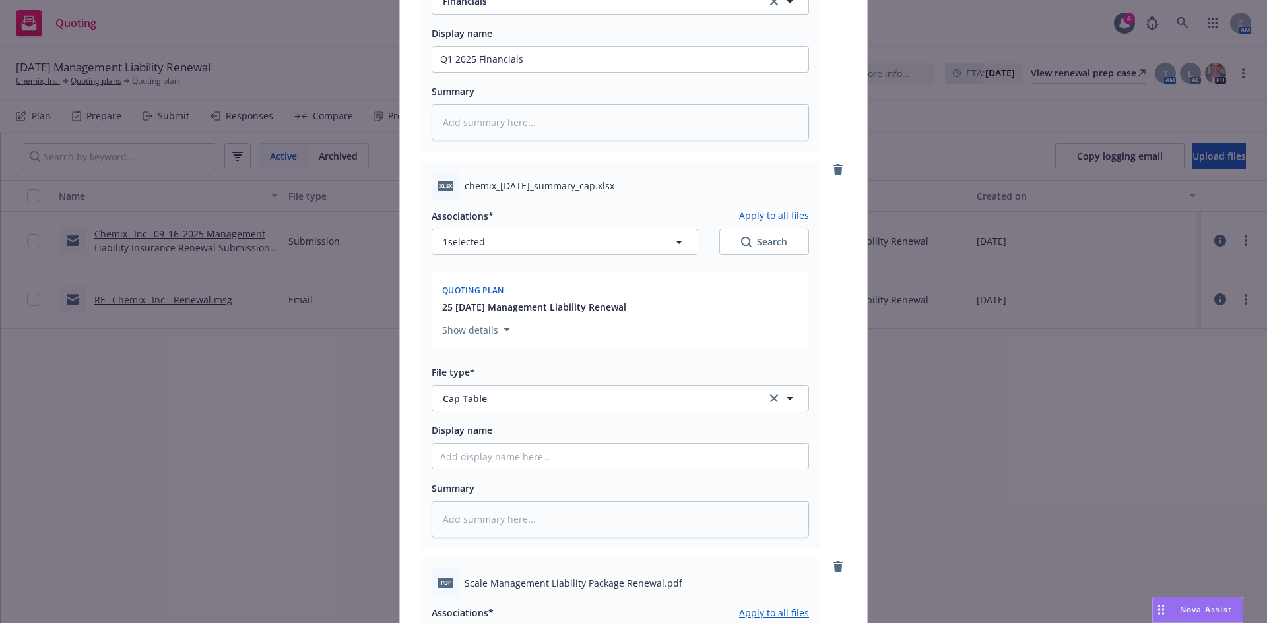
scroll to position [1209, 0]
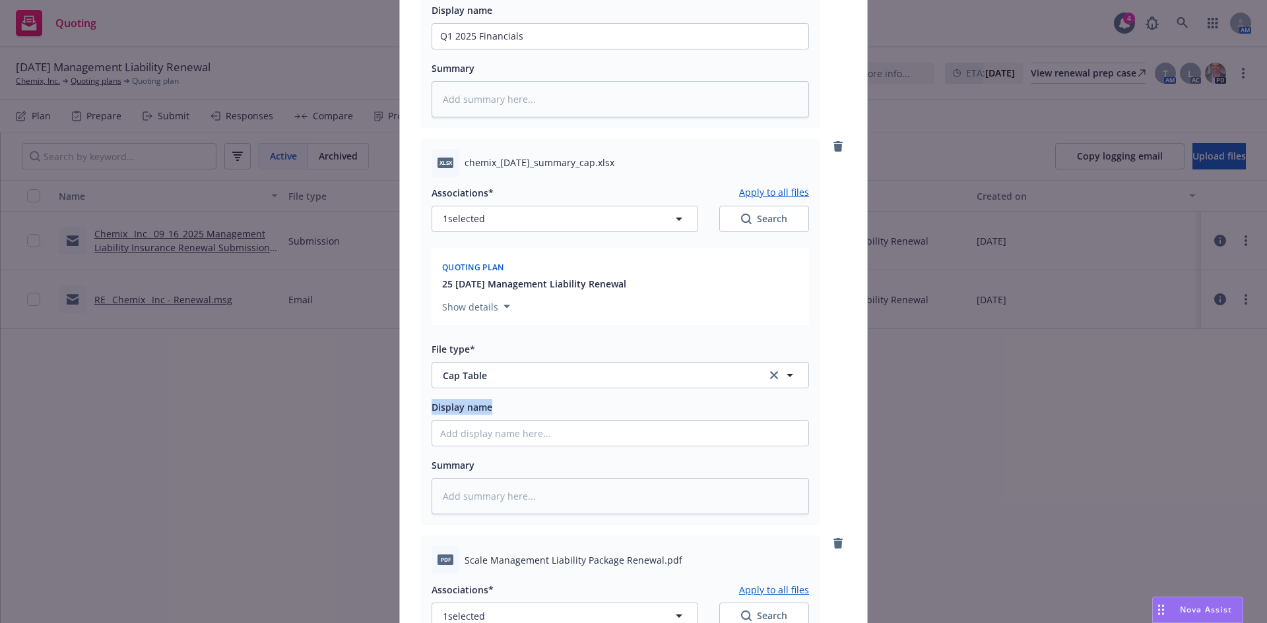
drag, startPoint x: 1255, startPoint y: 364, endPoint x: 1265, endPoint y: 429, distance: 66.1
click at [1265, 429] on div "Add files The uploaded files will be associated with 25 [DATE] Management Liabi…" at bounding box center [633, 311] width 1267 height 623
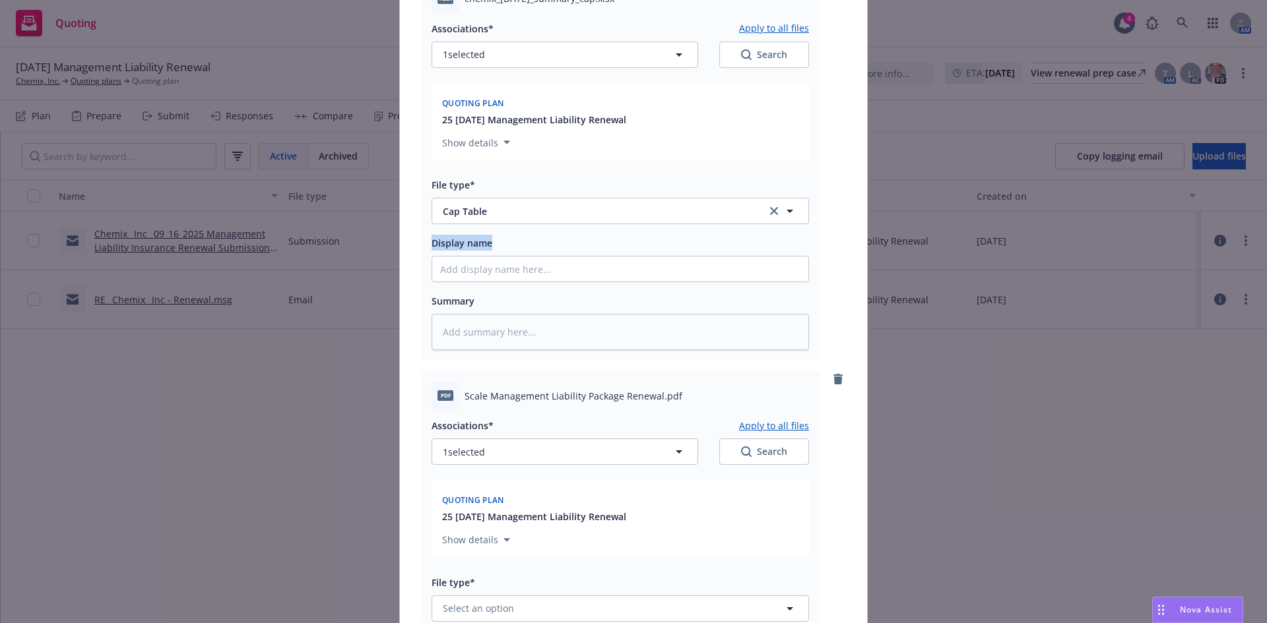
scroll to position [1424, 0]
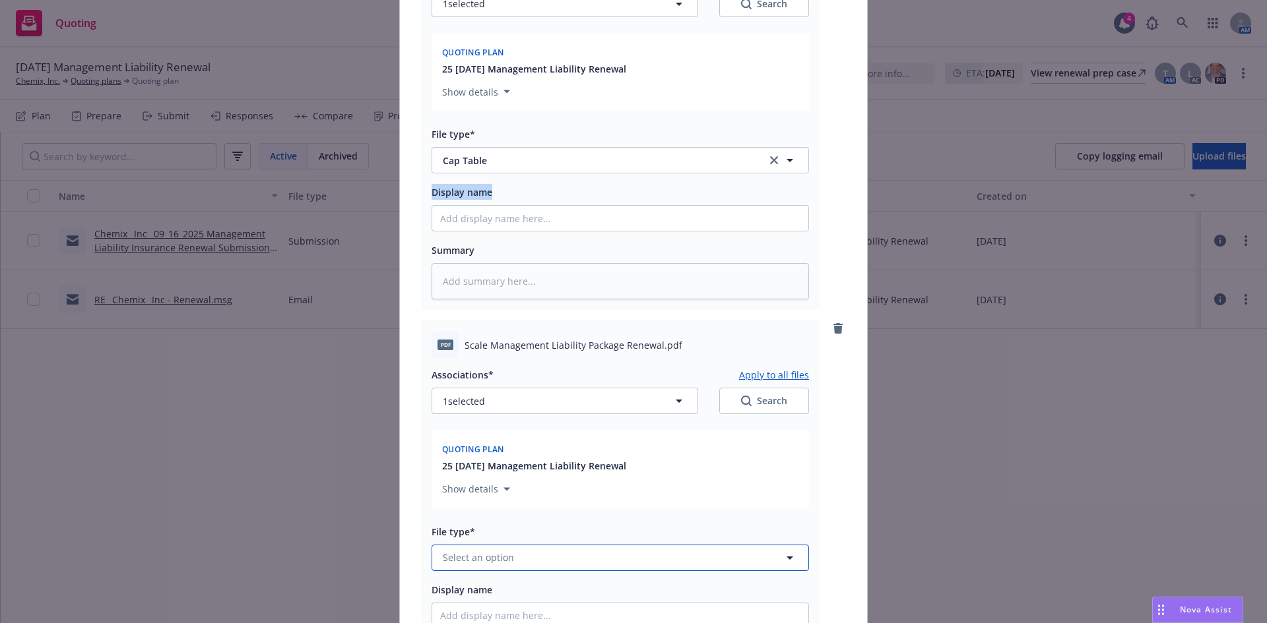
click at [462, 559] on span "Select an option" at bounding box center [478, 558] width 71 height 14
type input "app"
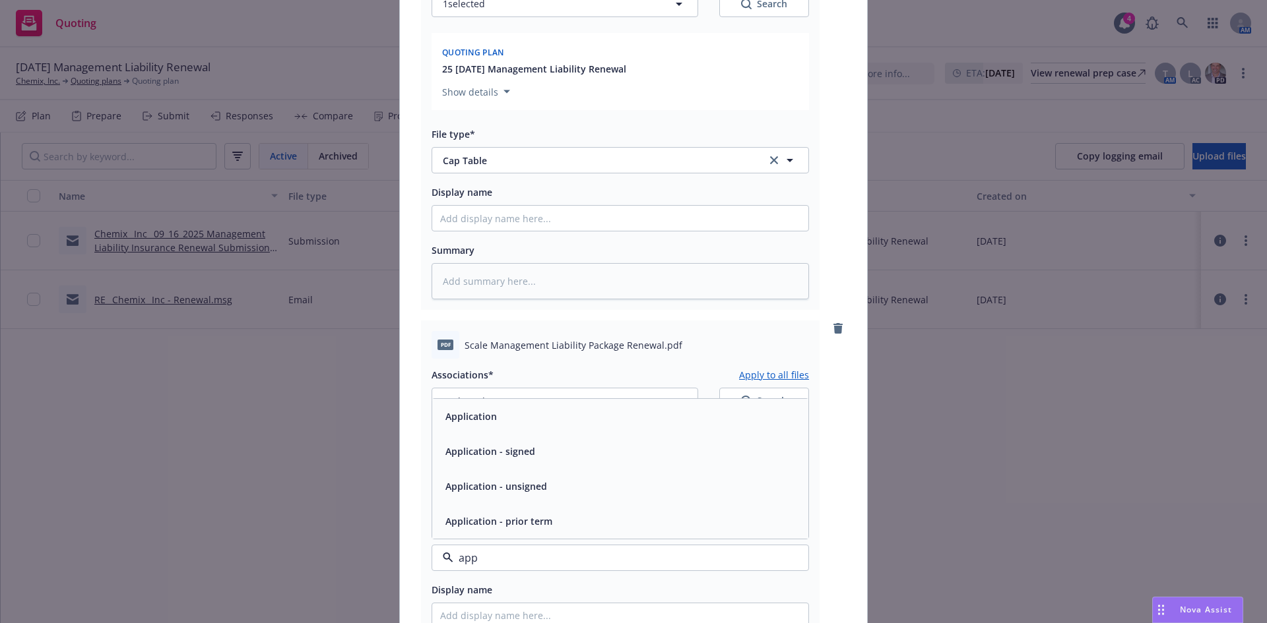
click at [505, 460] on div "Application - signed" at bounding box center [489, 451] width 98 height 19
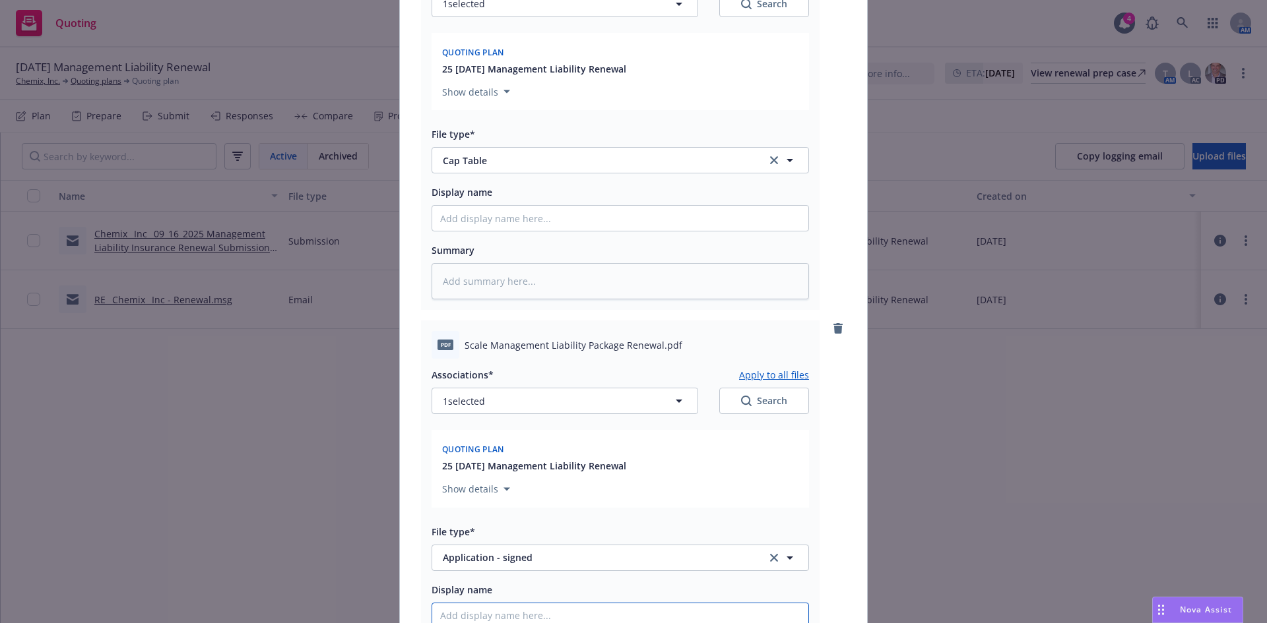
type textarea "x"
type input "2"
type textarea "x"
type input "25"
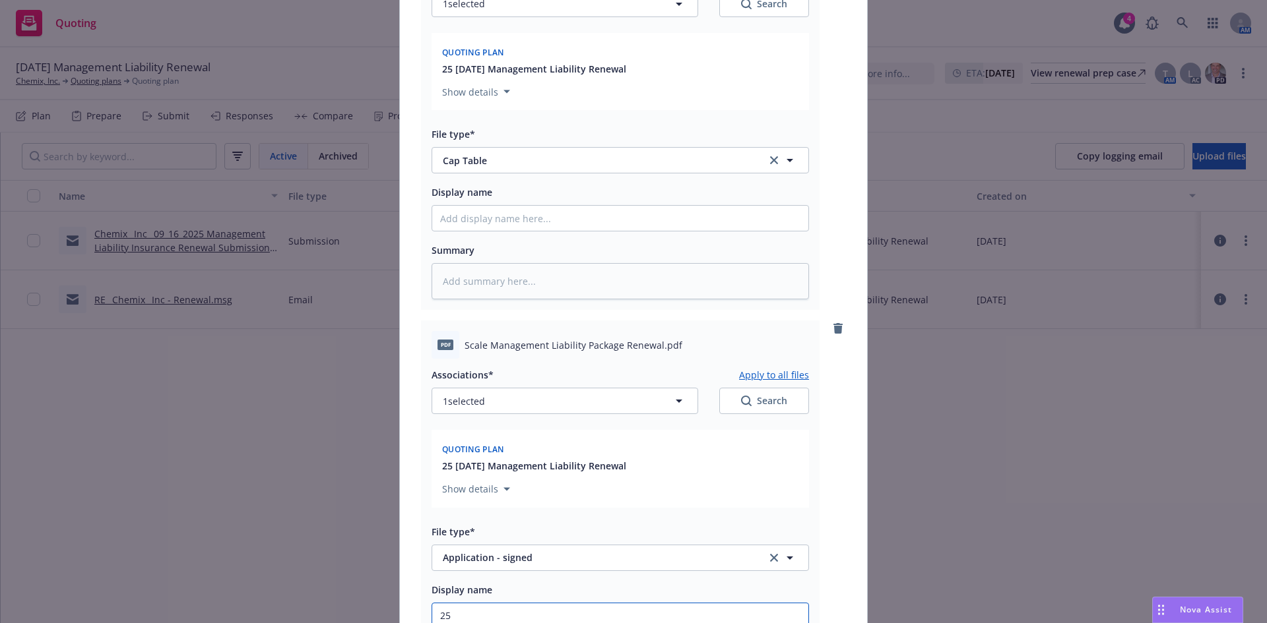
type textarea "x"
type input "25-"
type textarea "x"
type input "25-2"
type textarea "x"
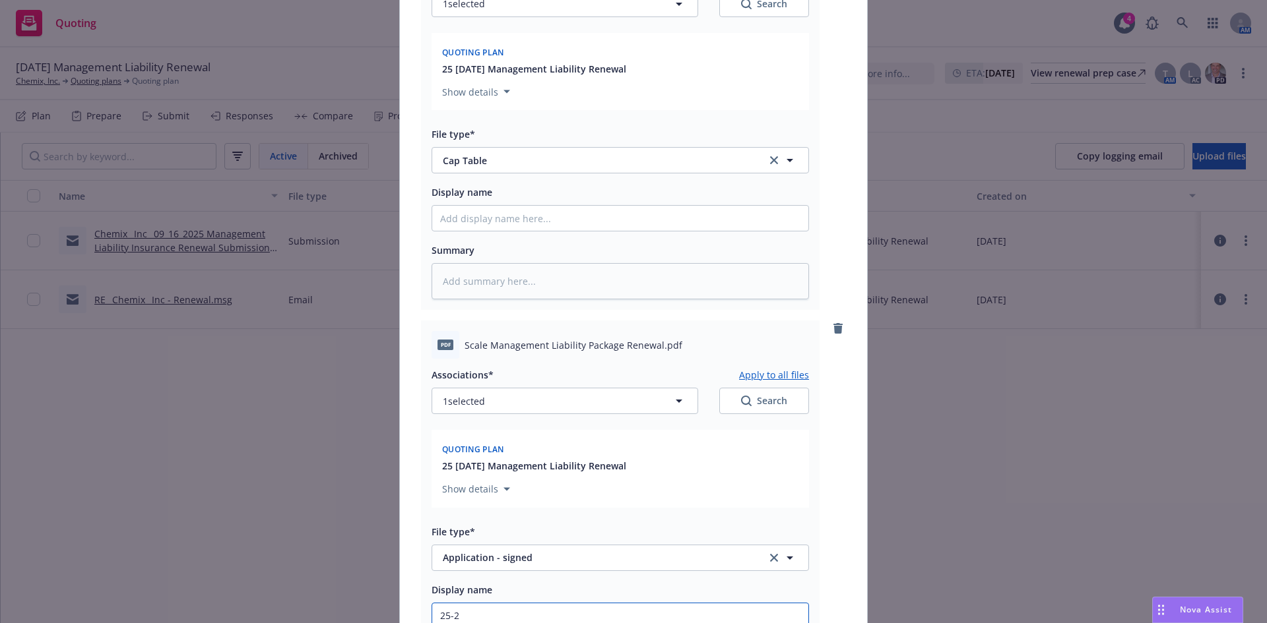
type input "25-26"
type textarea "x"
type input "25-26"
type textarea "x"
type input "25-26 S"
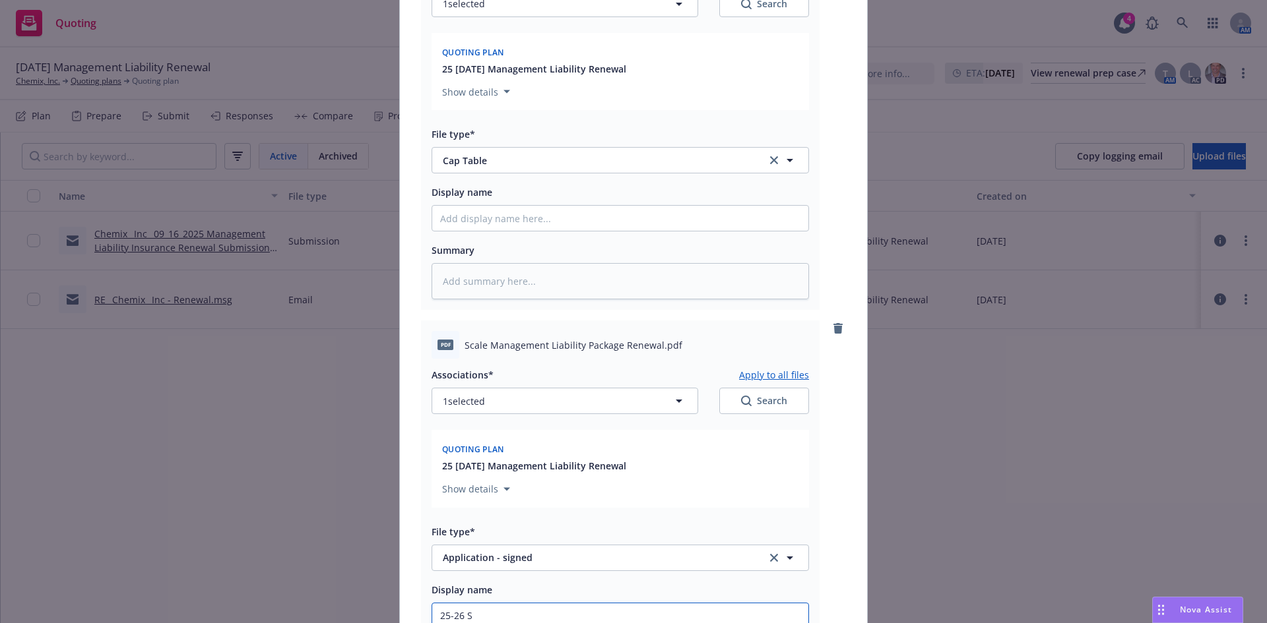
type textarea "x"
type input "25-26 Sc"
type textarea "x"
type input "25-26 Sca"
type textarea "x"
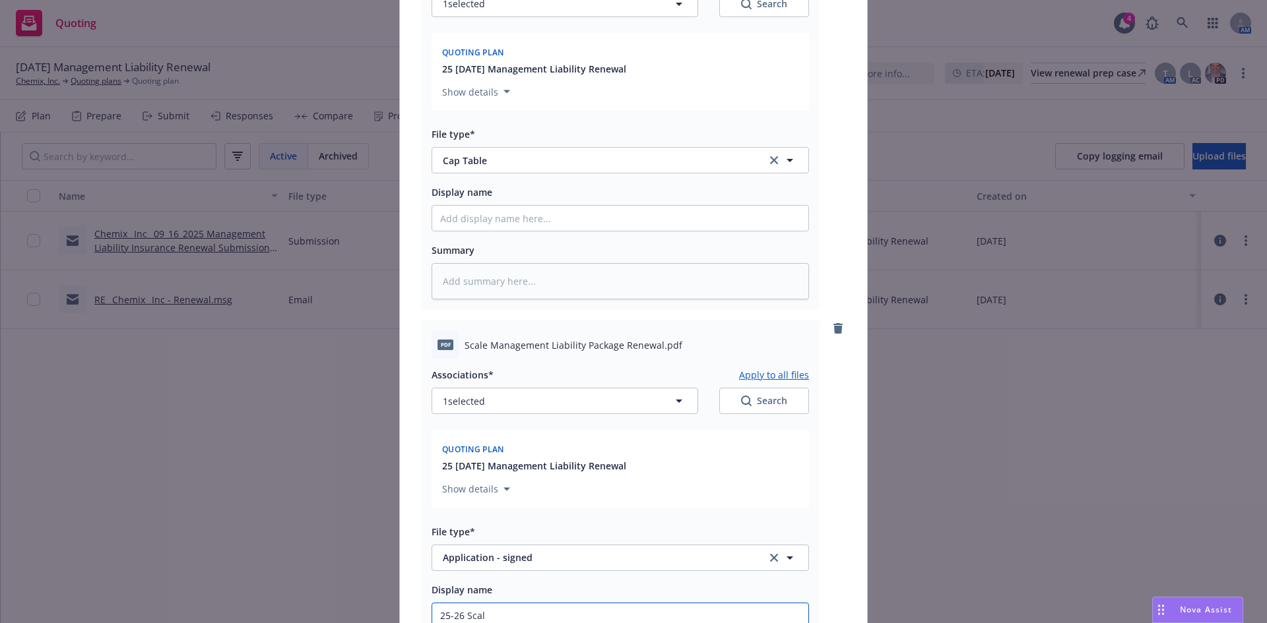
type input "25-26 Scale"
type textarea "x"
type input "25-26 Scale"
type textarea "x"
type input "25-26 Scale ML"
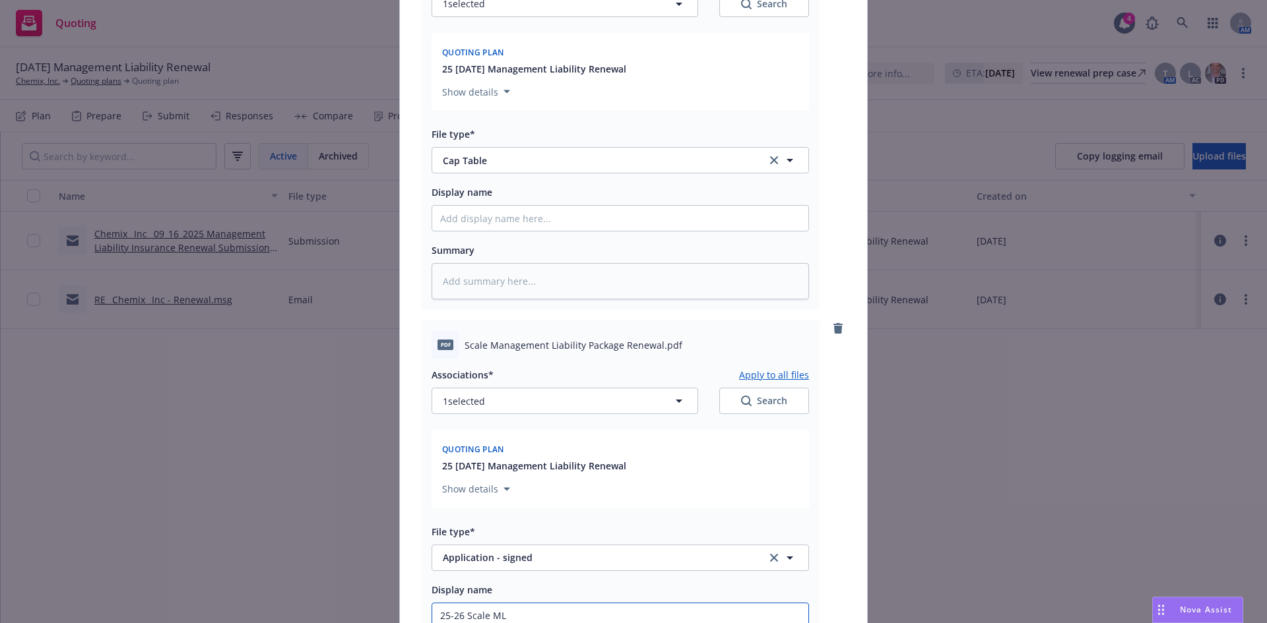
type textarea "x"
type input "25-26 Scale ML"
type textarea "x"
type input "25-26 Scale ML R"
type textarea "x"
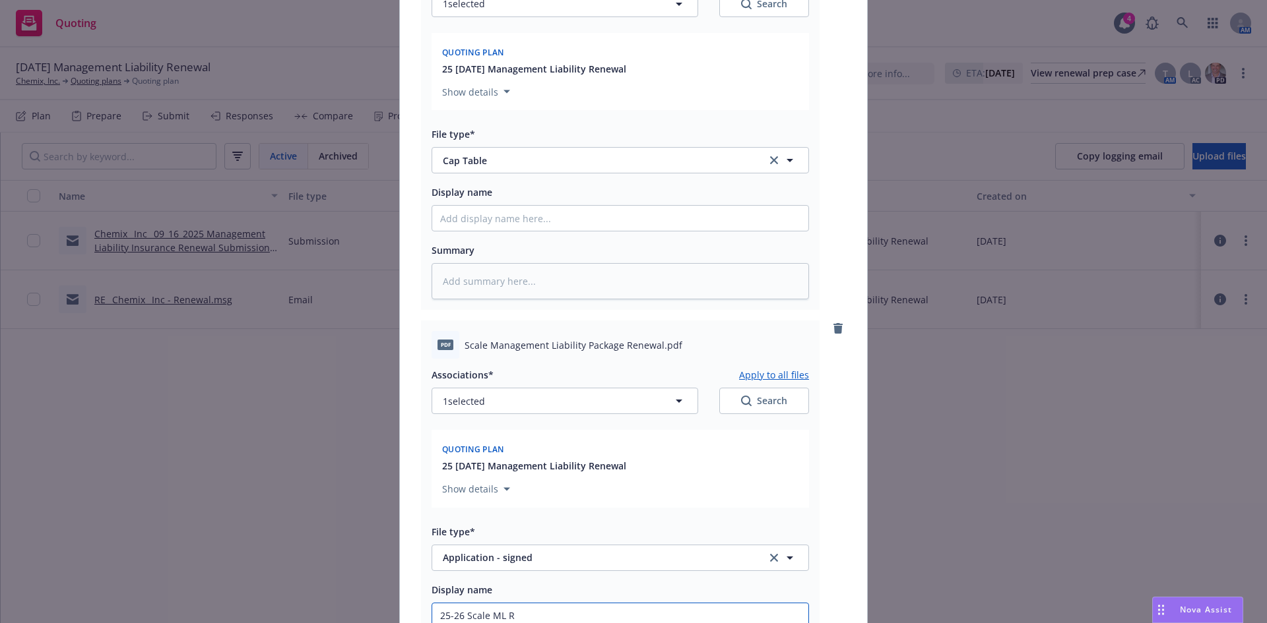
type input "25-26 Scale ML Re"
type textarea "x"
type input "25-26 Scale [PERSON_NAME]"
type textarea "x"
type input "25-26 Scale ML Renew"
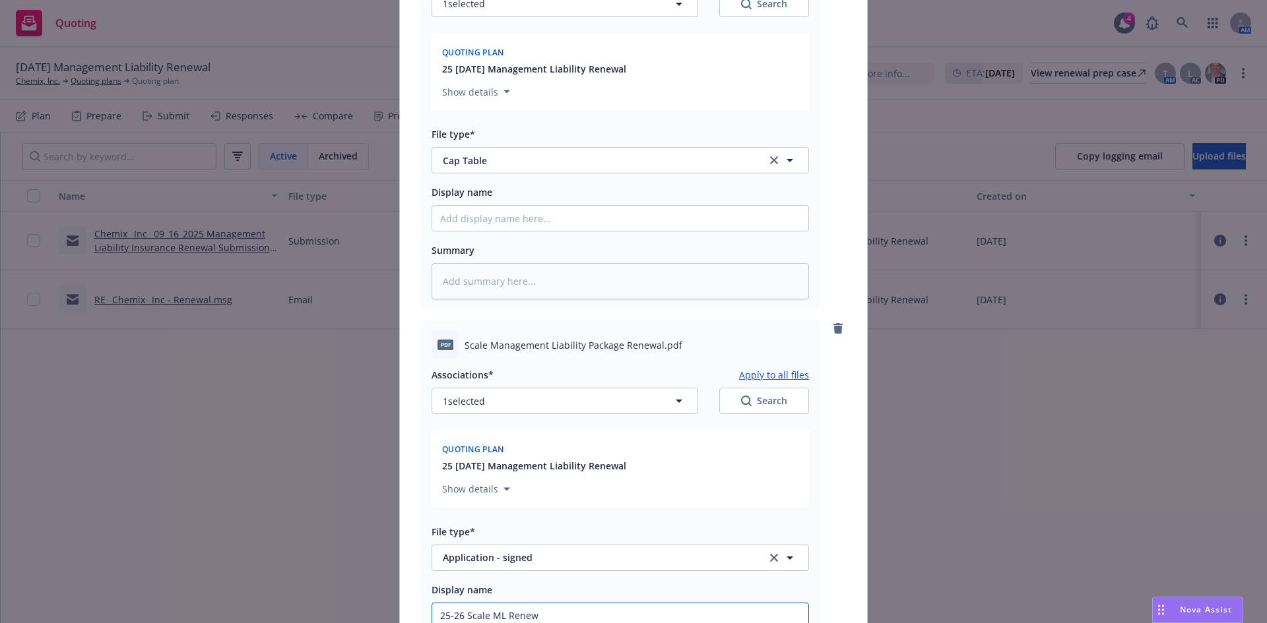
type textarea "x"
type input "25-26 Scale ML Renewla"
type textarea "x"
type input "25-26 Scale ML Renewla A"
type textarea "x"
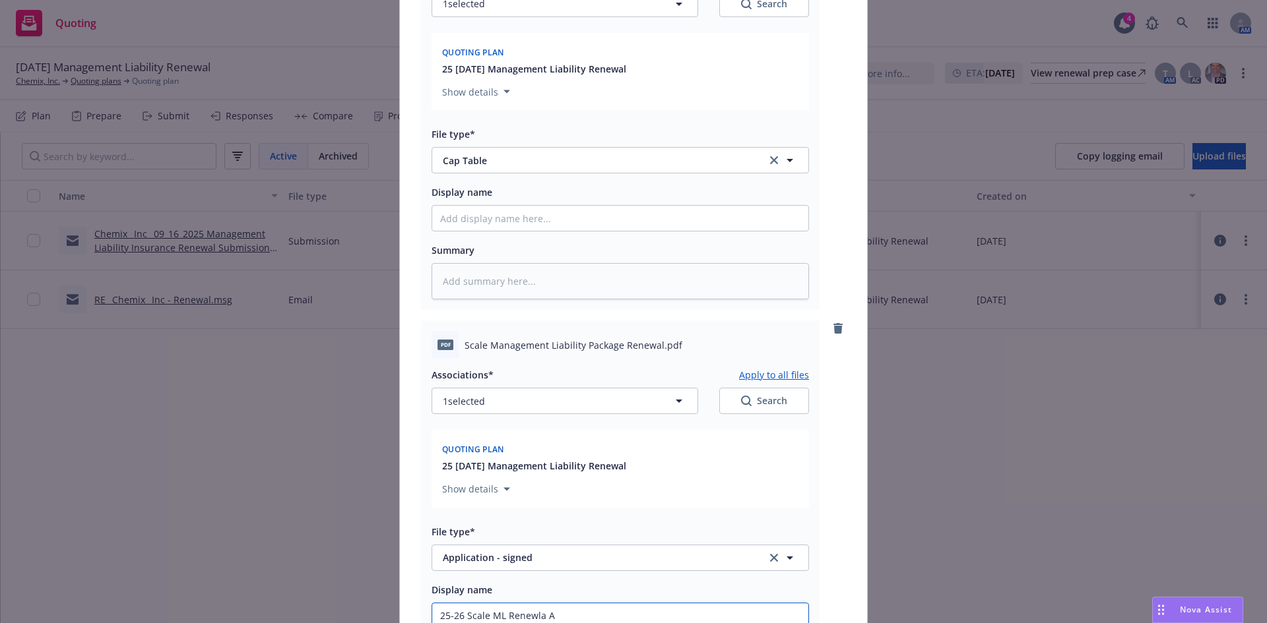
type input "25-26 Scale ML Renewla"
type textarea "x"
type input "25-26 Scale ML Renewla"
type textarea "x"
type input "25-26 Scale ML Renewl"
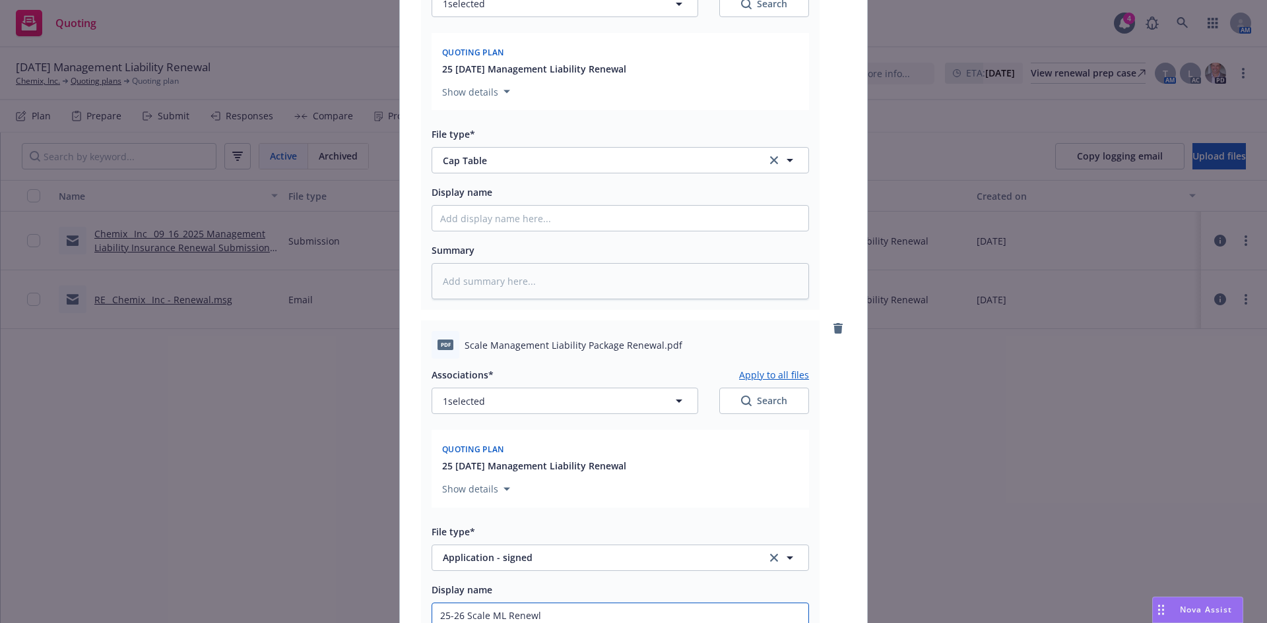
type textarea "x"
type input "25-26 Scale ML Renewa"
type textarea "x"
type input "25-26 Scale ML Renewal"
type textarea "x"
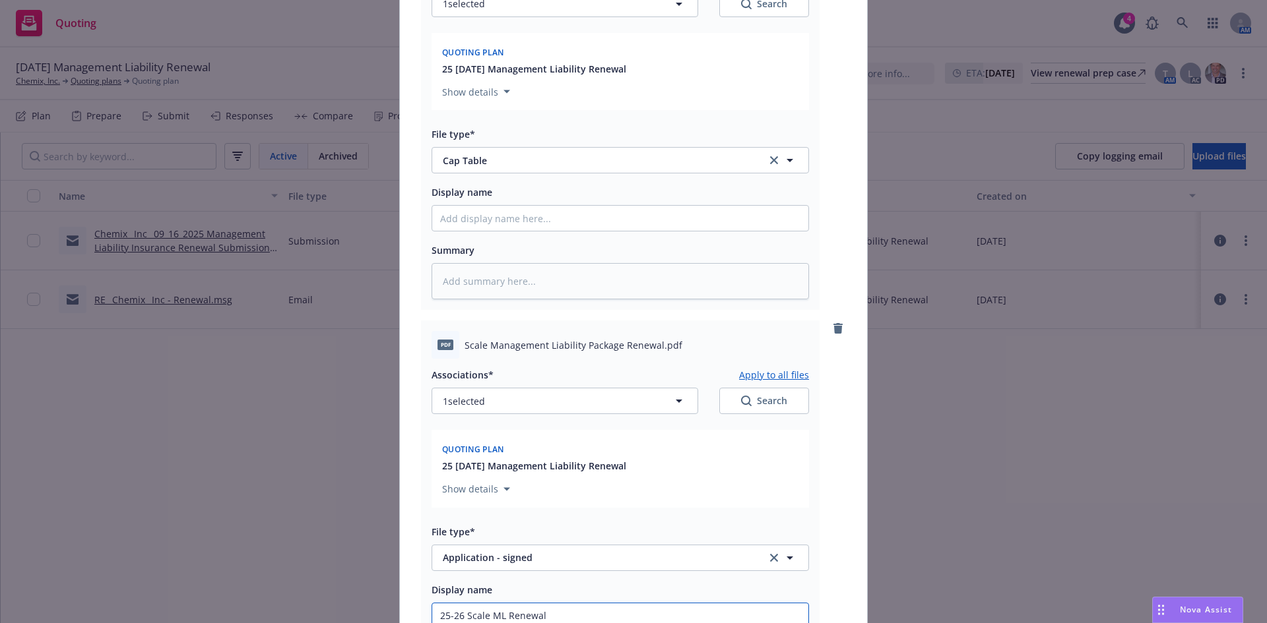
type input "25-26 Scale ML Renewal"
type textarea "x"
type input "25-26 Scale ML Renewal A"
type textarea "x"
type input "25-26 Scale ML Renewal Ap"
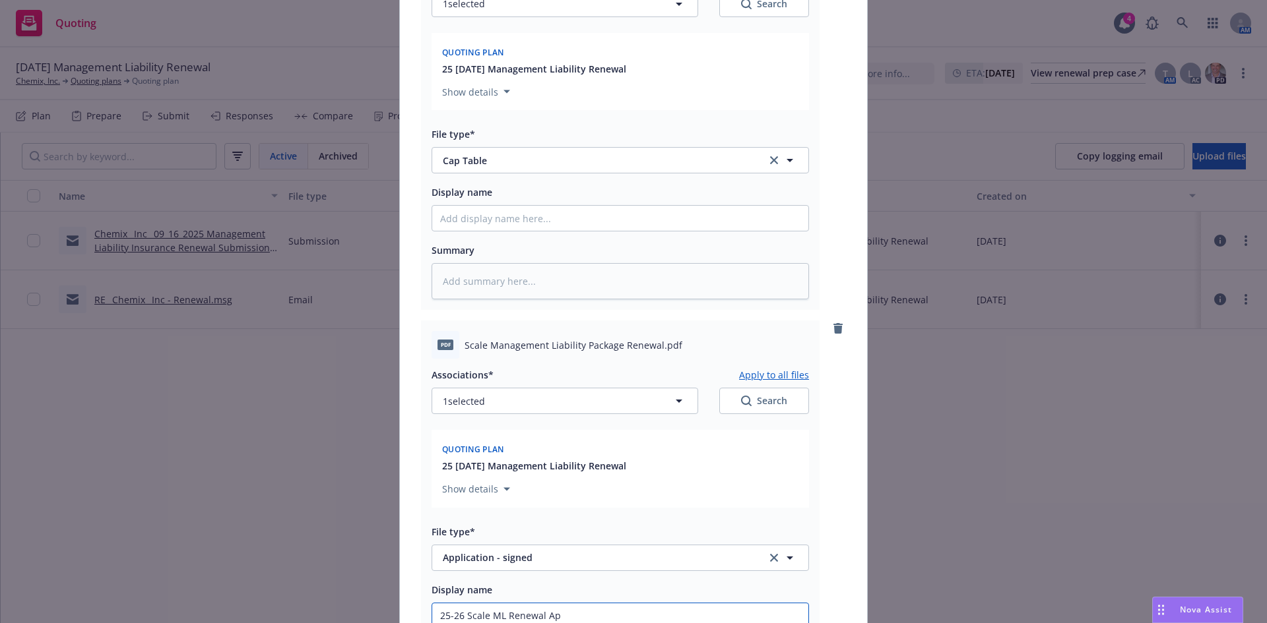
type textarea "x"
type input "25-26 Scale ML Renewal App"
type textarea "x"
type input "25-26 Scale ML Renewal App"
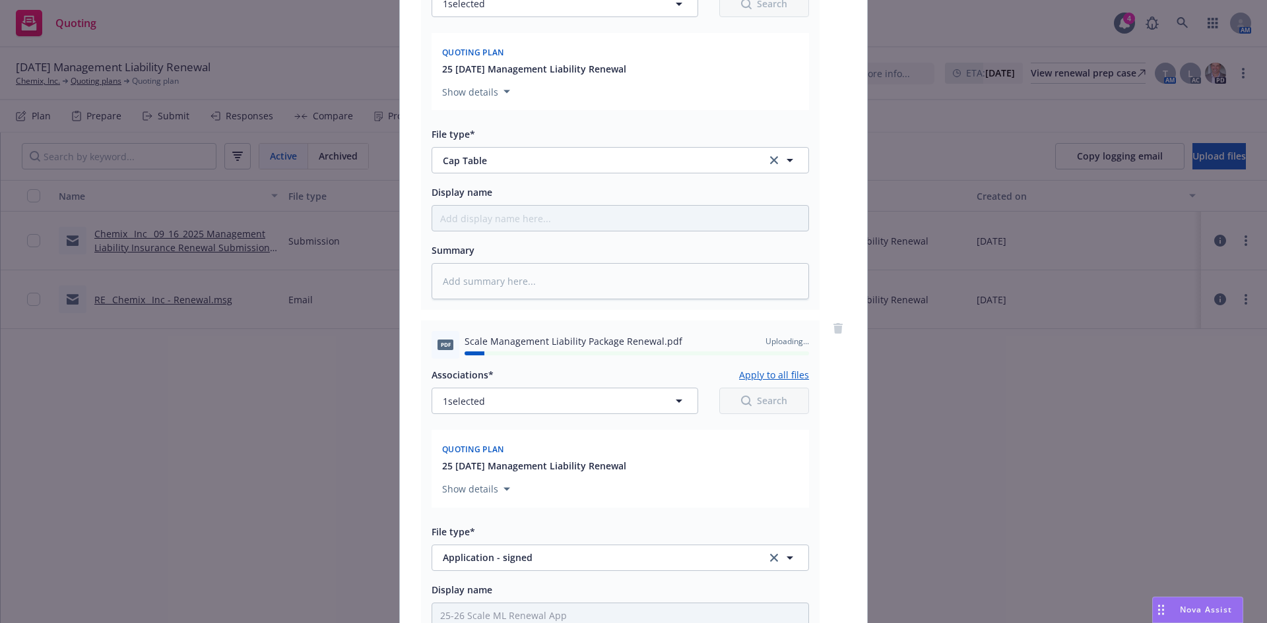
scroll to position [1631, 0]
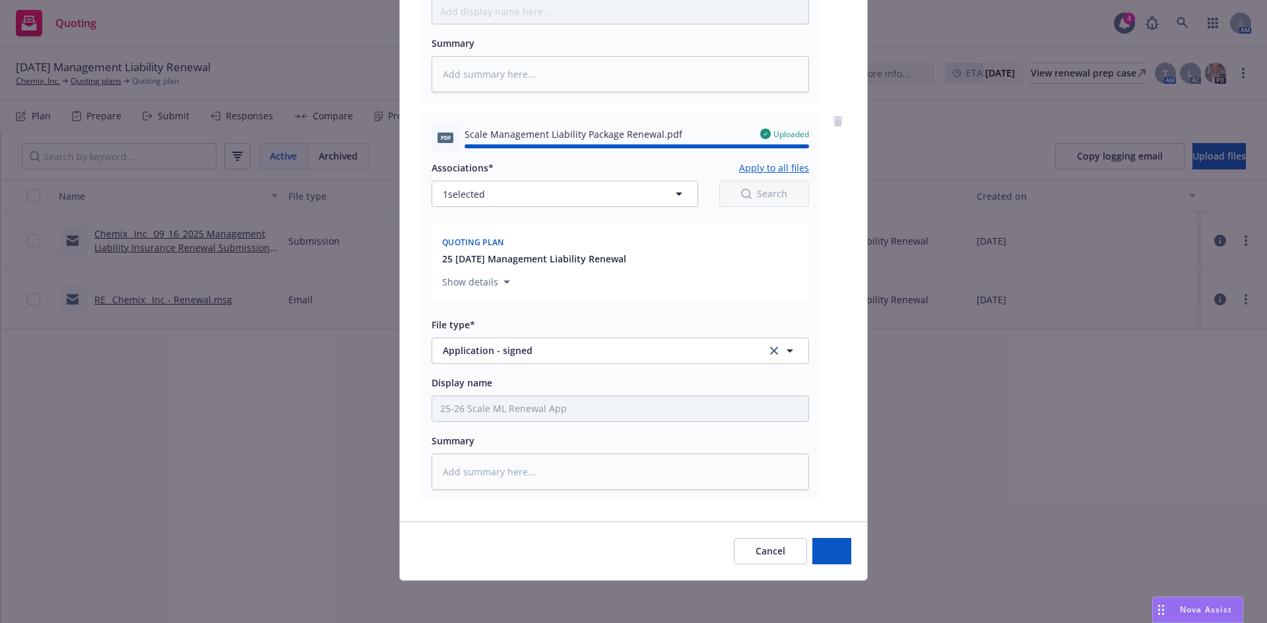
type textarea "x"
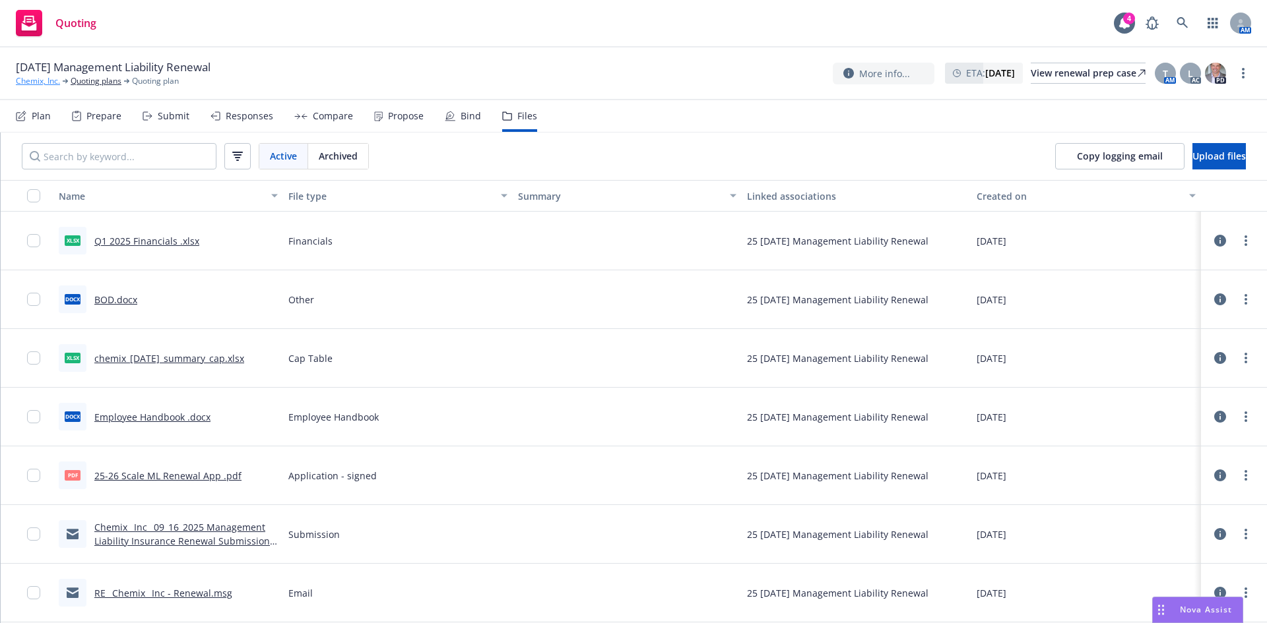
click at [38, 79] on link "Chemix, Inc." at bounding box center [38, 81] width 44 height 12
